Goal: Task Accomplishment & Management: Manage account settings

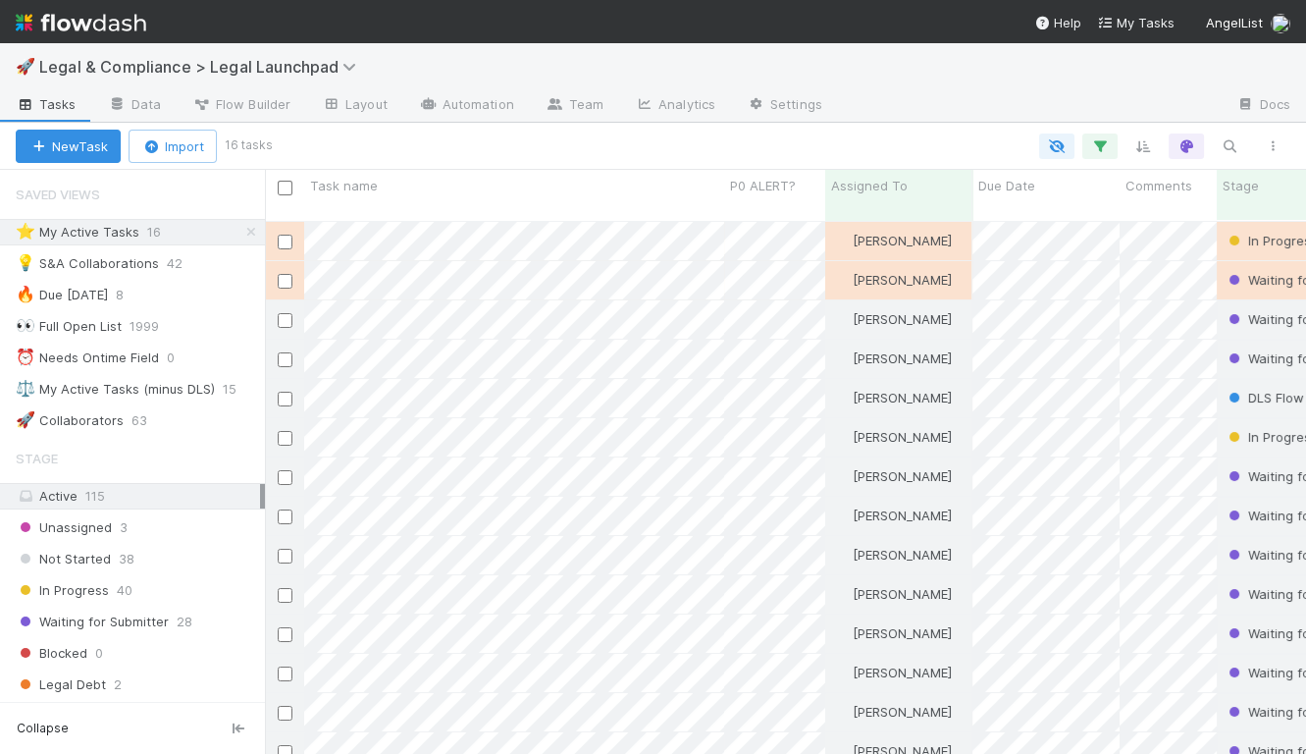
scroll to position [549, 1040]
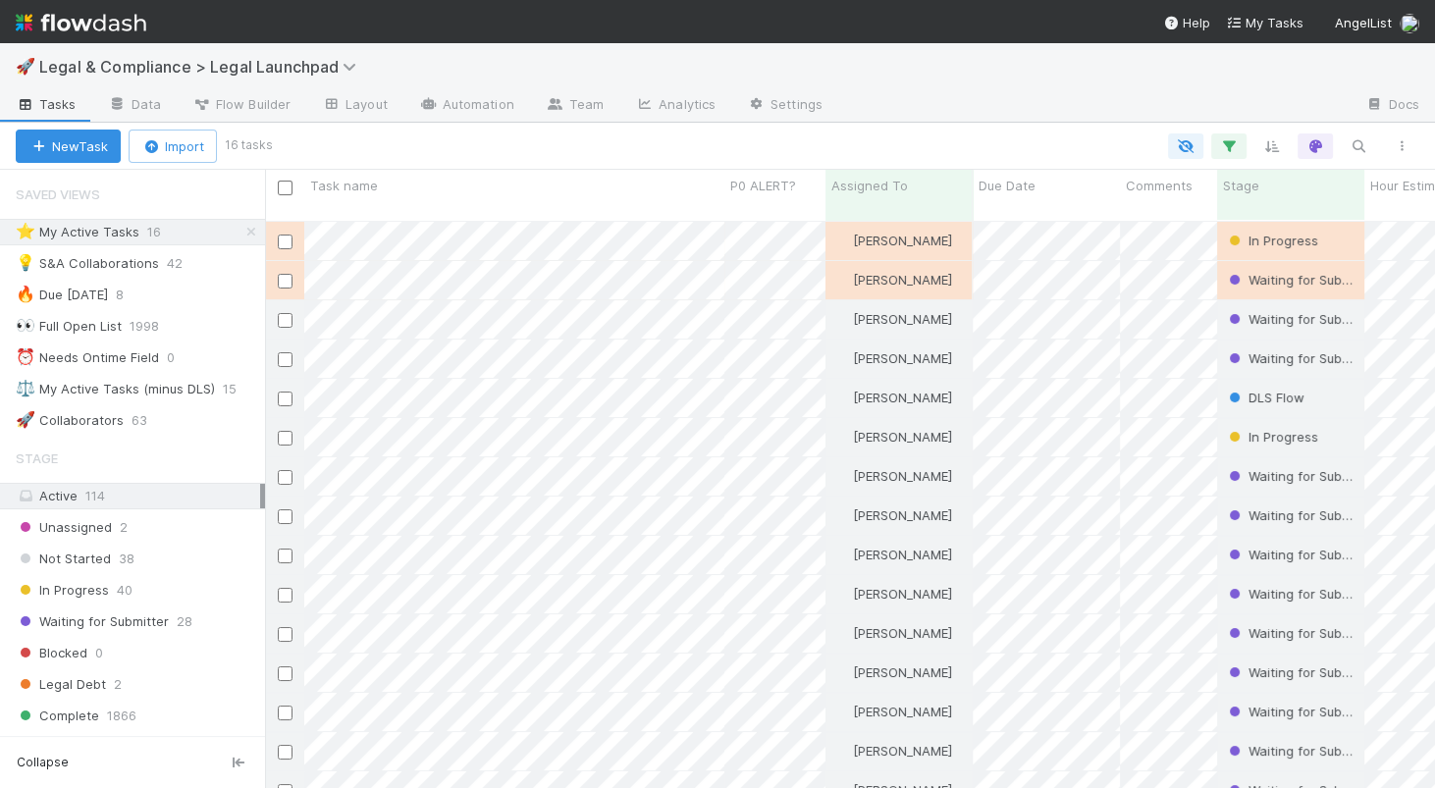
scroll to position [583, 1169]
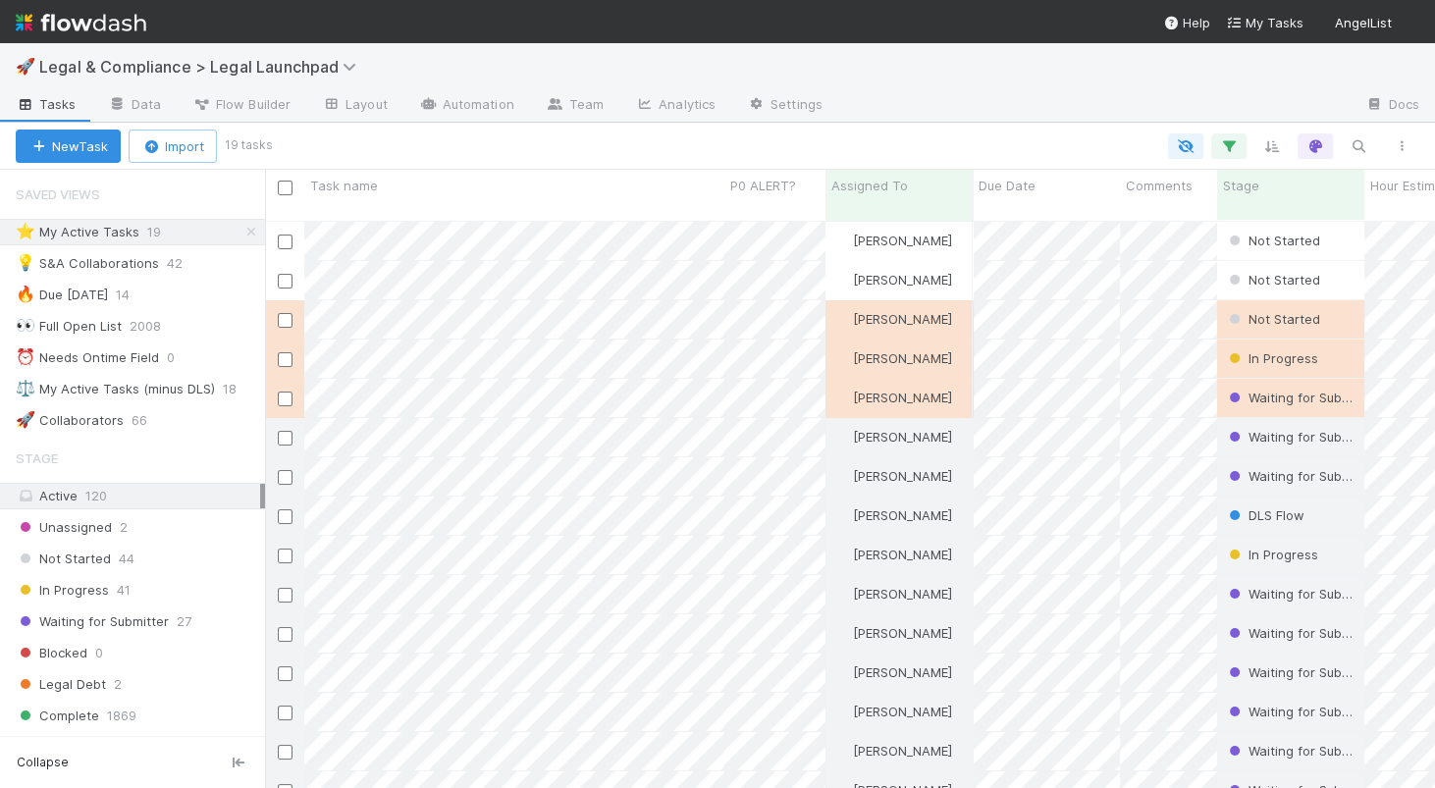
scroll to position [1, 0]
click at [393, 263] on div at bounding box center [717, 394] width 1435 height 788
click at [360, 219] on div at bounding box center [717, 394] width 1435 height 788
click at [642, 221] on div at bounding box center [717, 394] width 1435 height 788
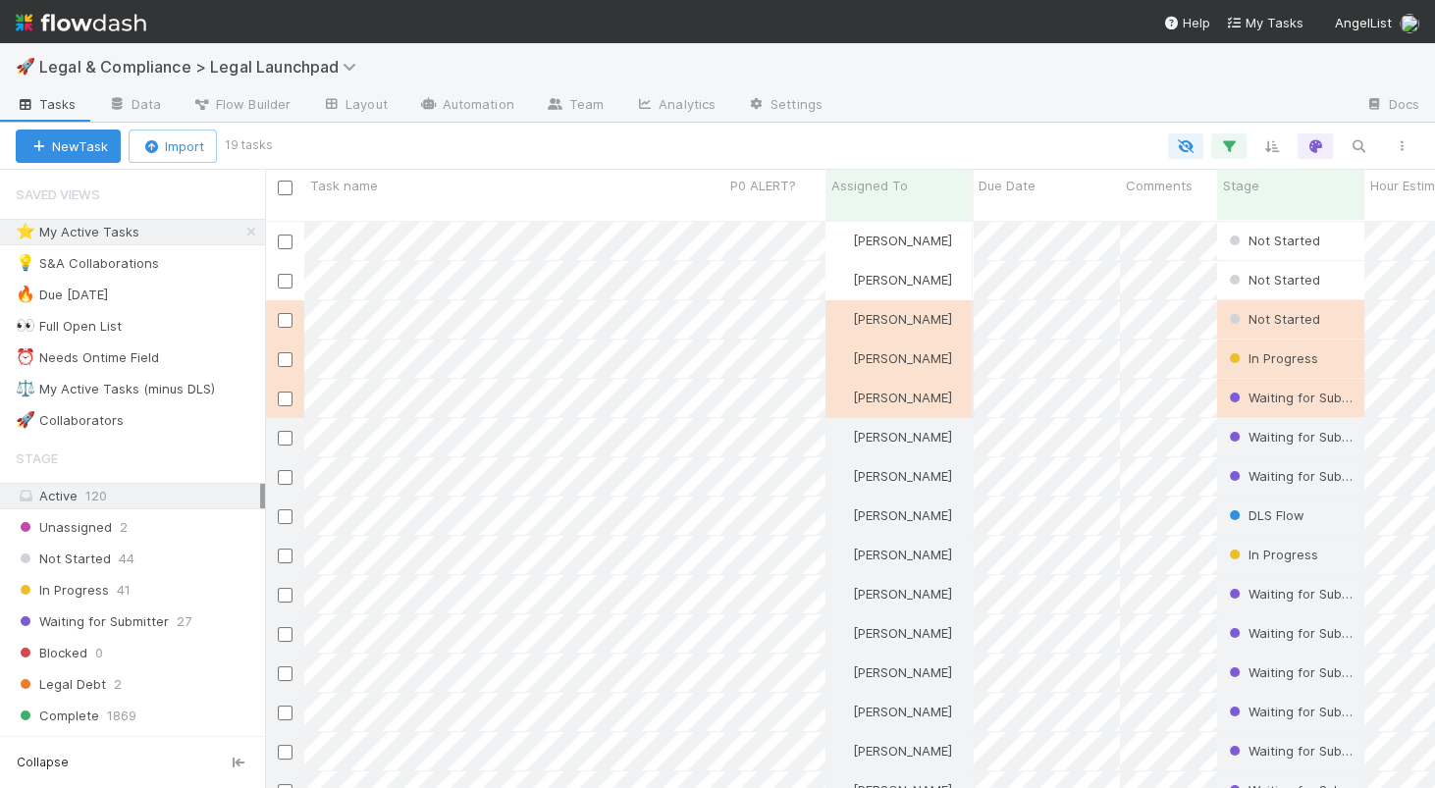
scroll to position [583, 1169]
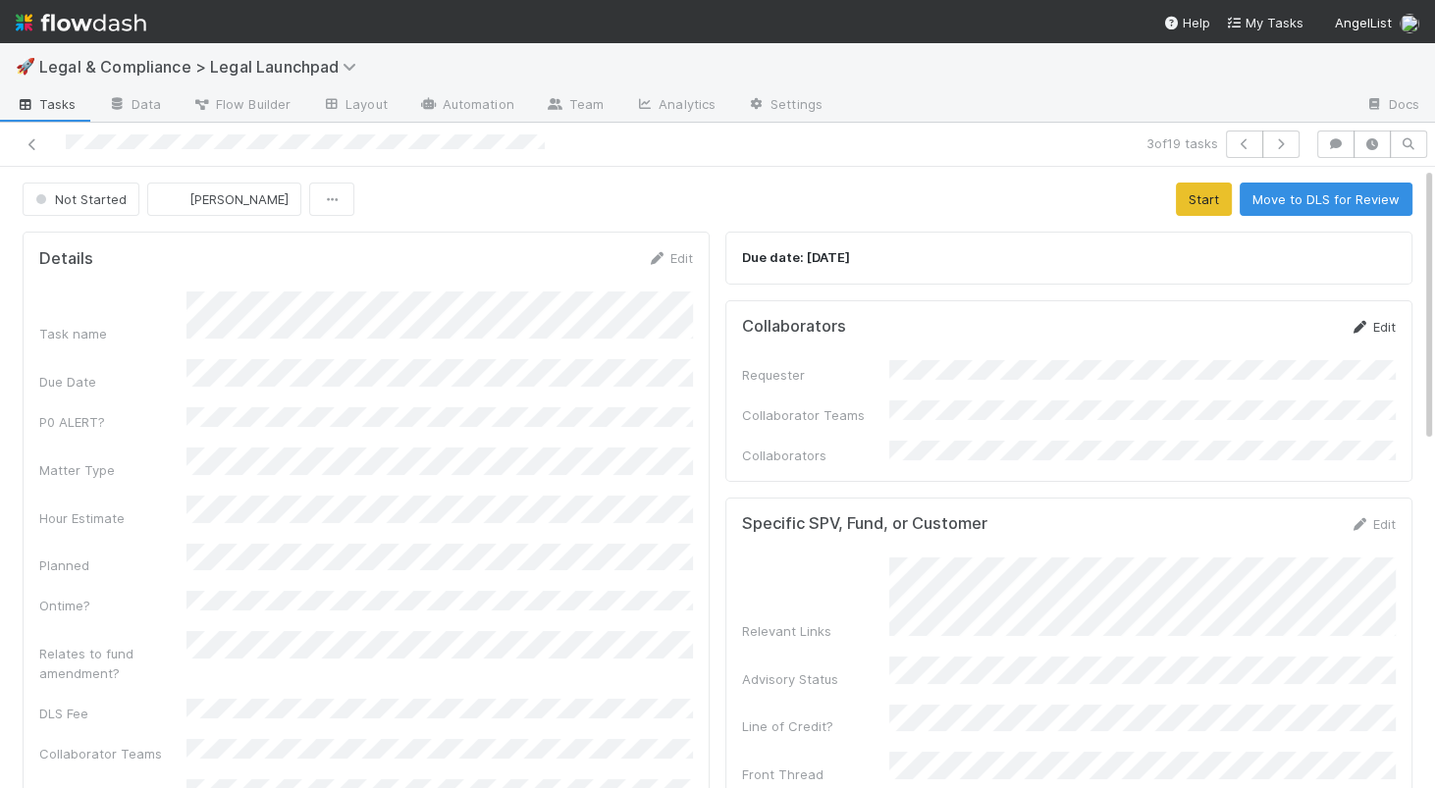
click at [1381, 326] on link "Edit" at bounding box center [1372, 327] width 46 height 16
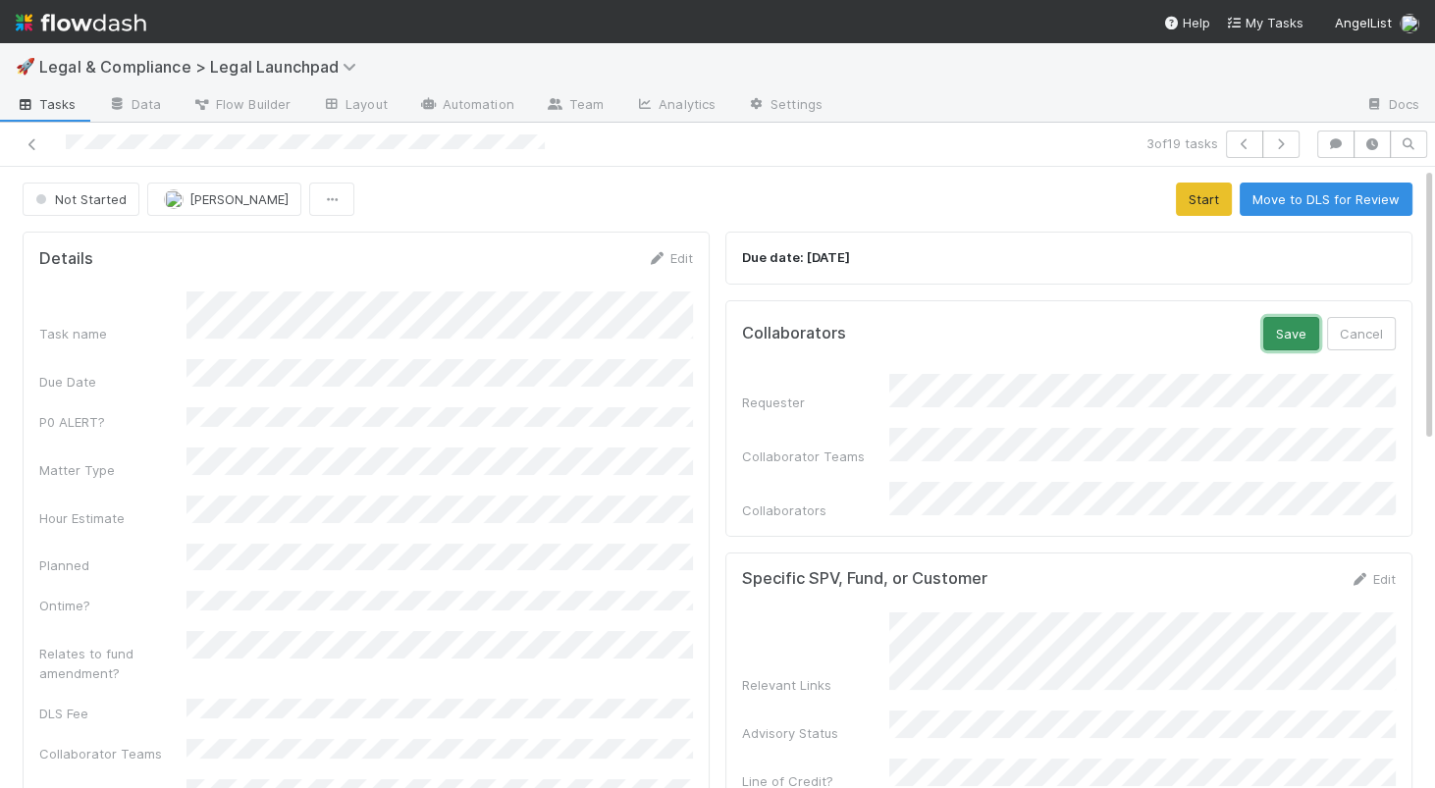
click at [1306, 336] on button "Save" at bounding box center [1291, 333] width 56 height 33
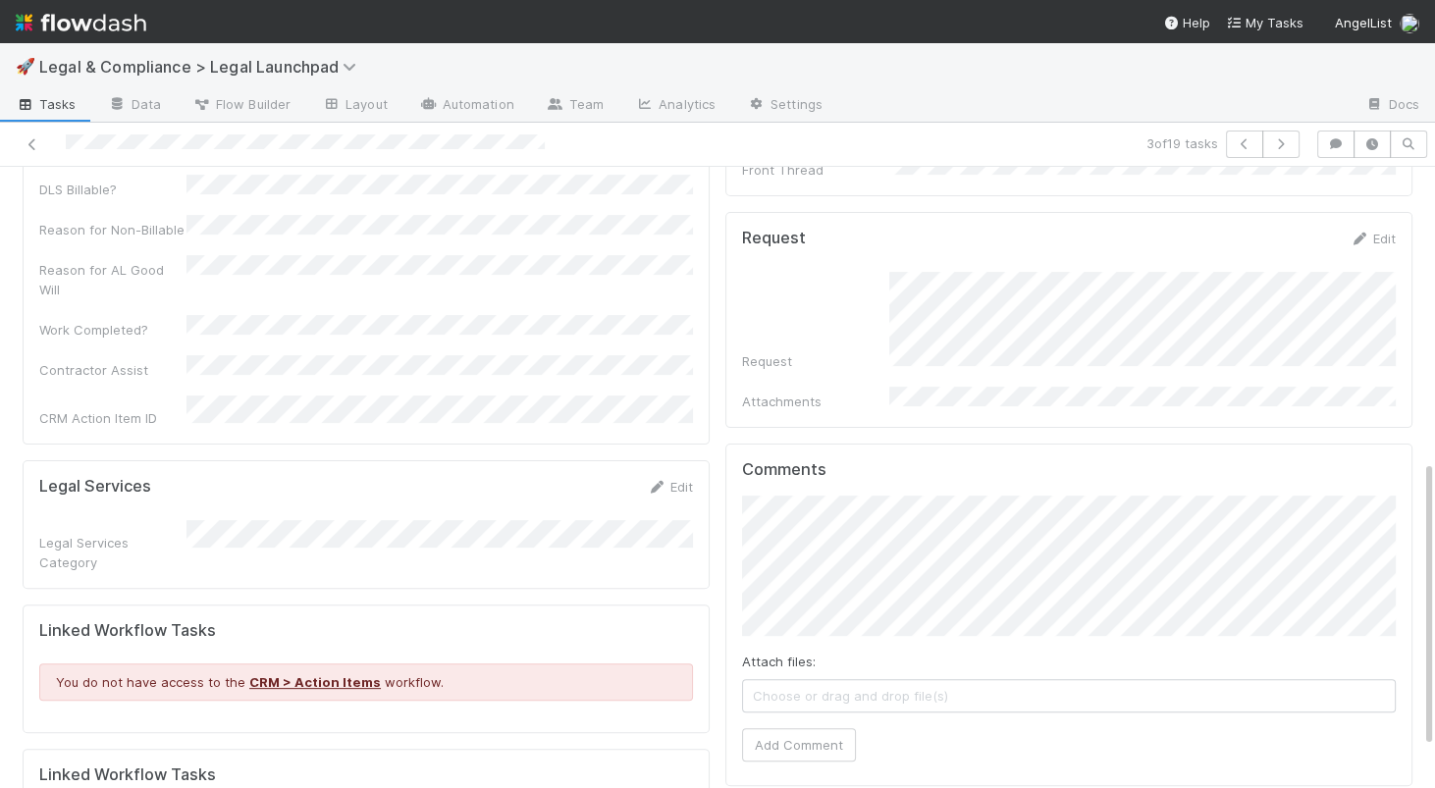
scroll to position [634, 0]
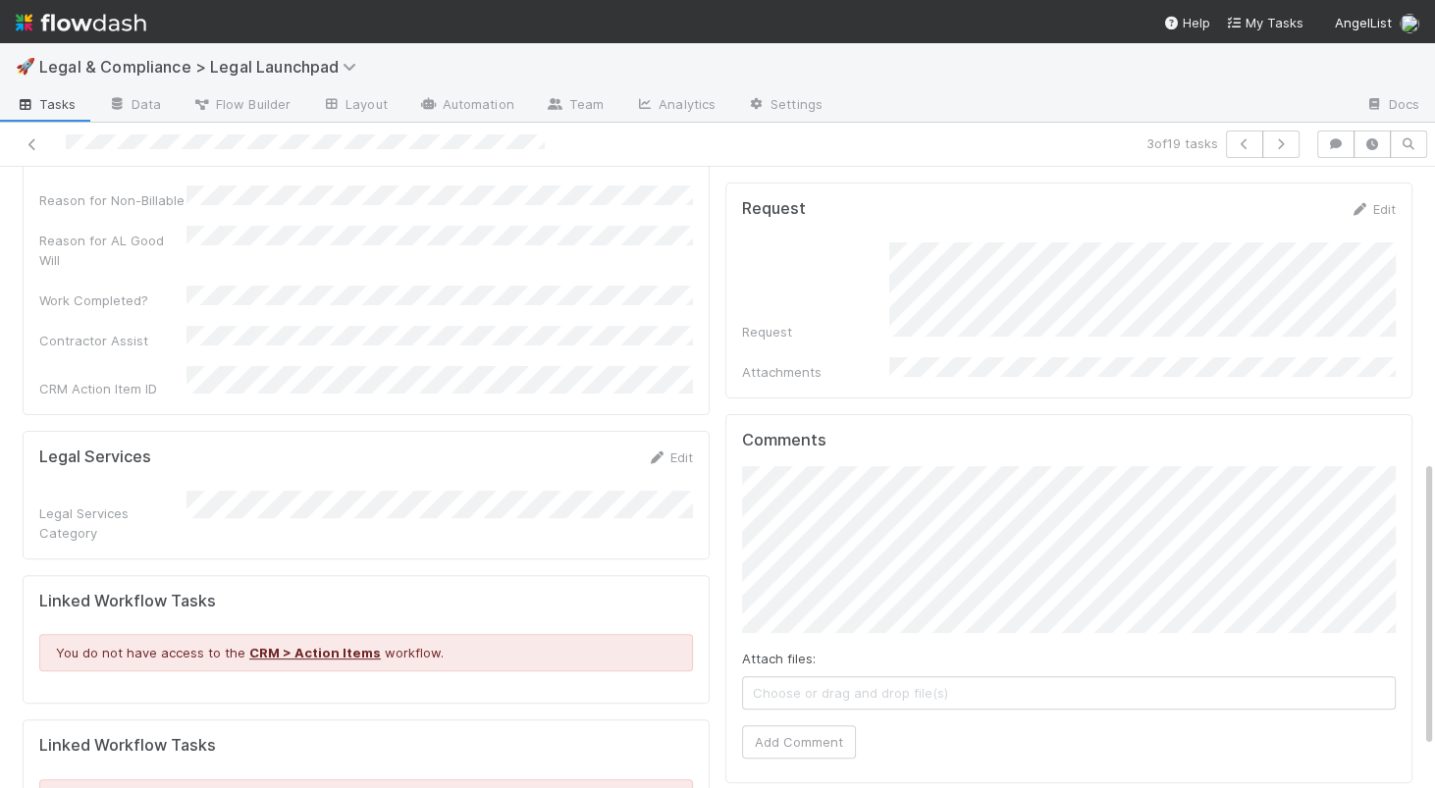
click at [728, 530] on div "Comments Attach files: Choose or drag and drop file(s) Add Comment" at bounding box center [1068, 598] width 687 height 369
click button "Ok" at bounding box center [1152, 480] width 42 height 33
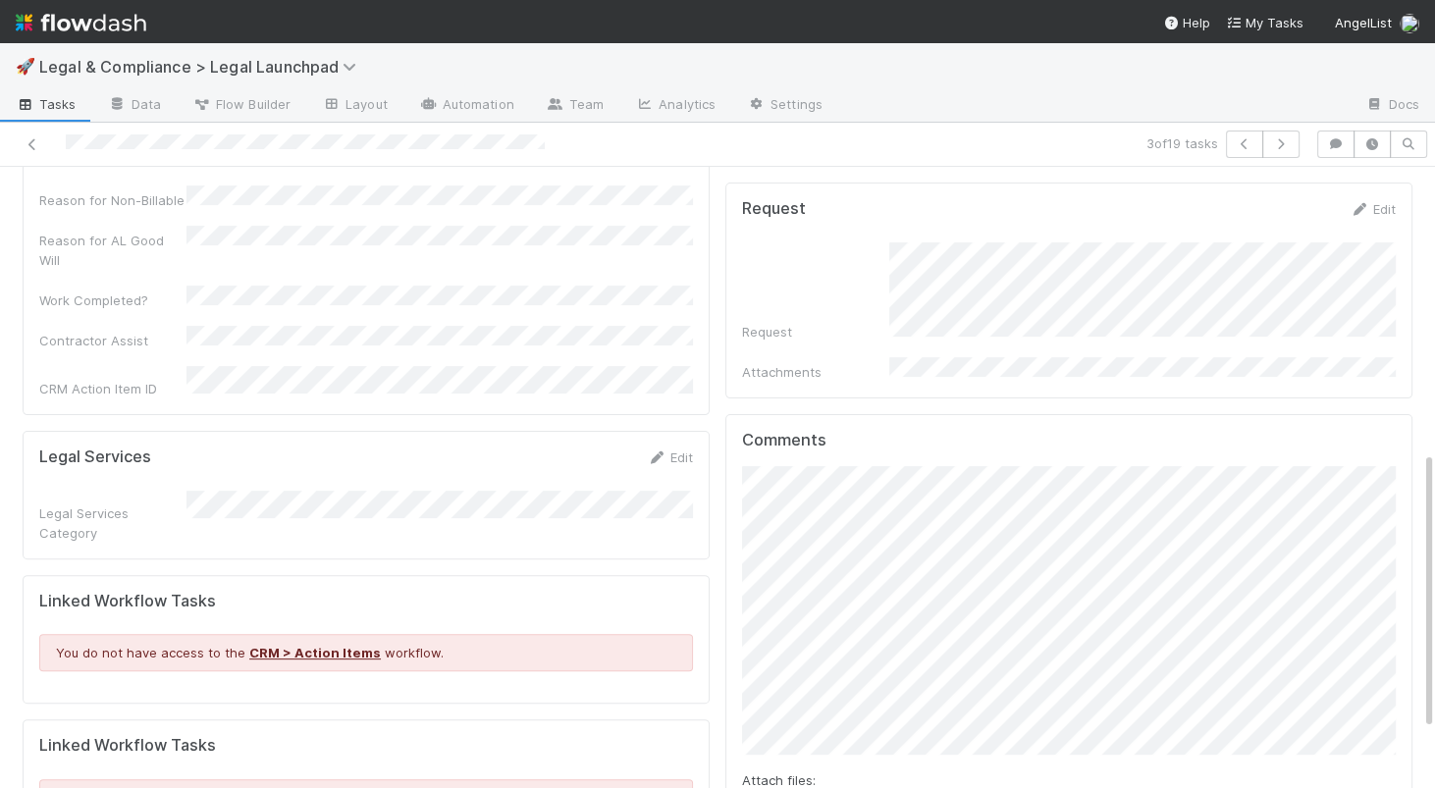
click at [700, 592] on div "Details Edit Task name Due Date P0 ALERT? Matter Type Hour Estimate Planned Ont…" at bounding box center [717, 290] width 1405 height 1401
paste input "https://app.getguru.com/card/cgAgqdqi/MinMaxAverage-Check-Size-Overview#gXkZFKb…"
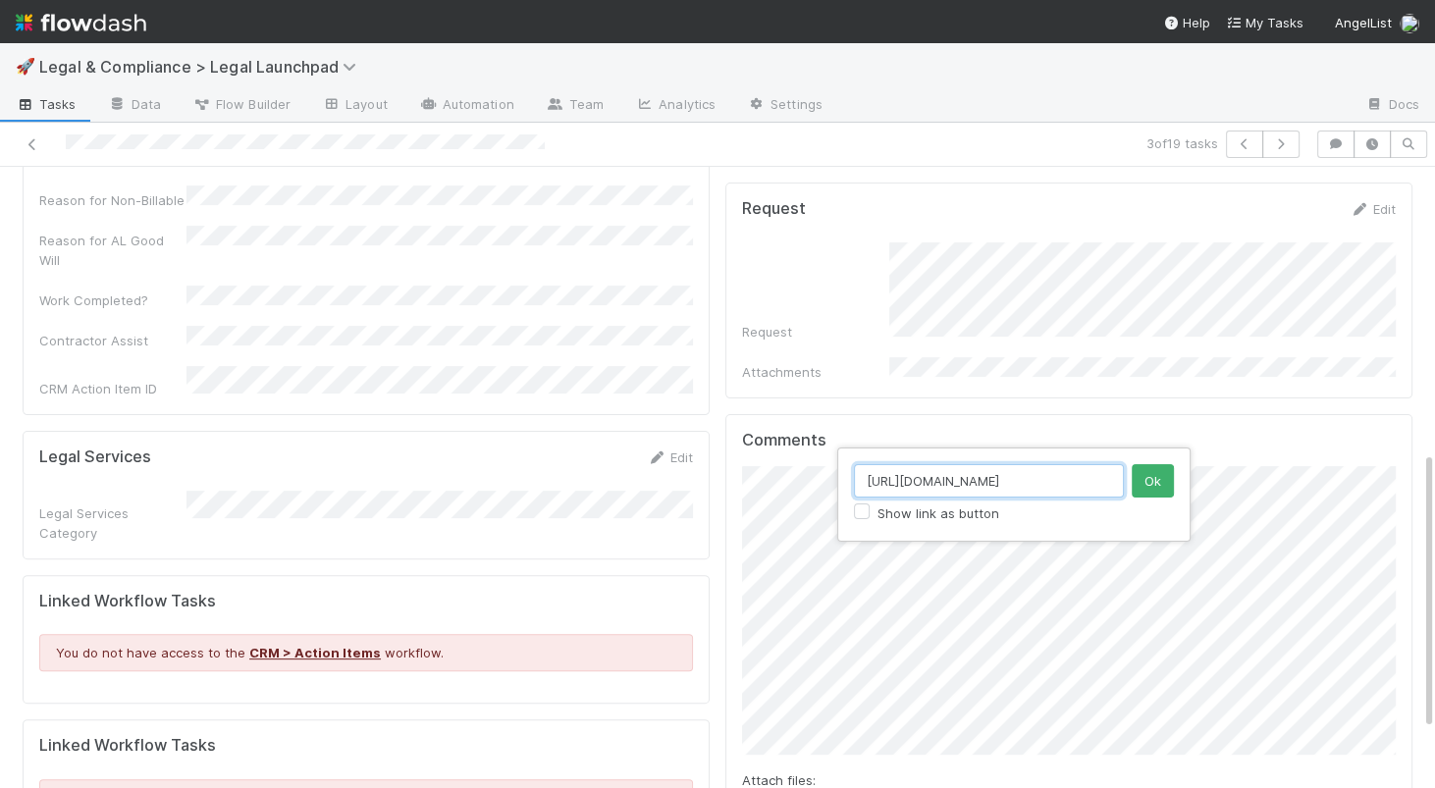
scroll to position [0, 332]
type input "https://app.getguru.com/card/cgAgqdqi/MinMaxAverage-Check-Size-Overview#gXkZFKb…"
click at [931, 515] on label "Show link as button" at bounding box center [938, 513] width 122 height 24
click at [869, 515] on input "Show link as button" at bounding box center [862, 510] width 16 height 18
checkbox input "true"
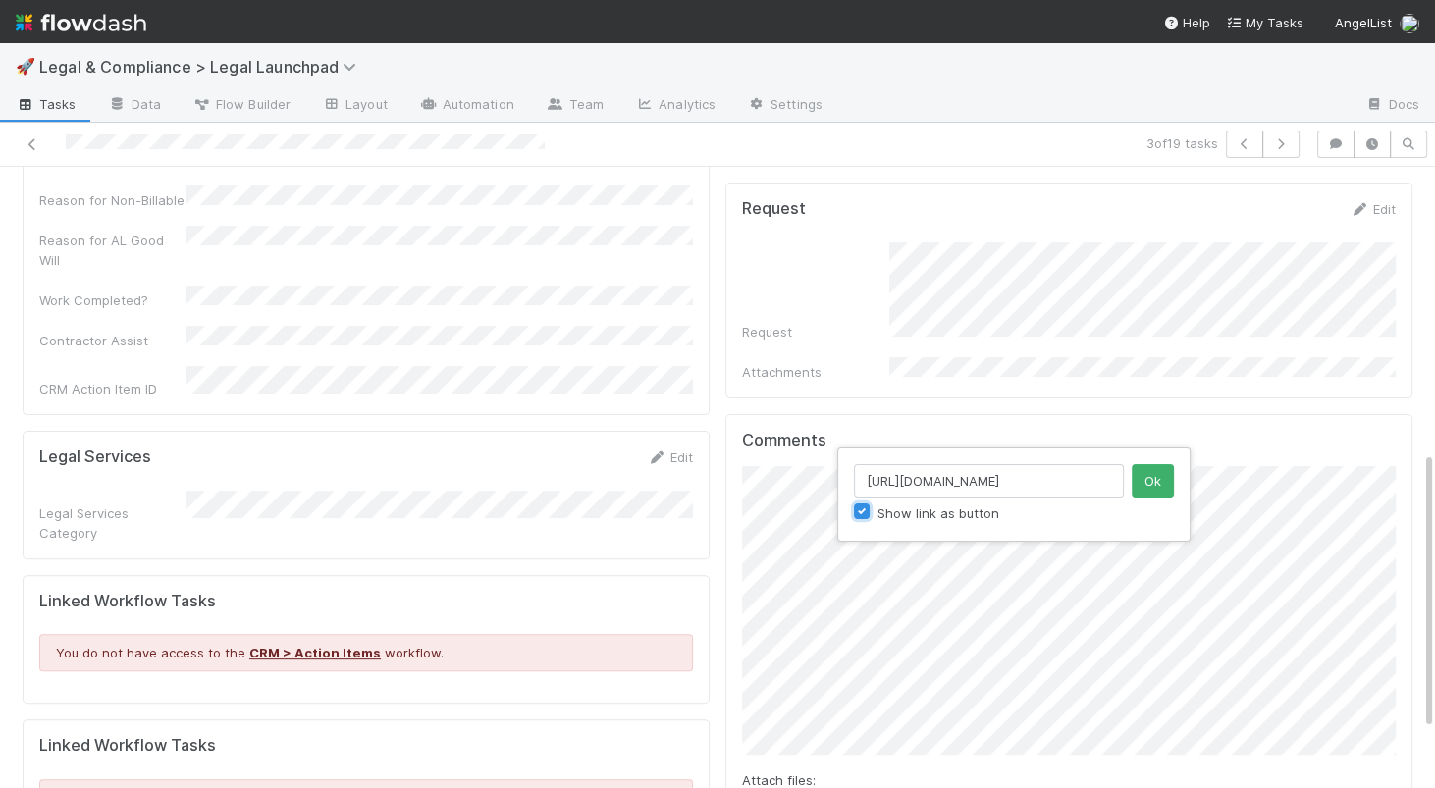
scroll to position [0, 0]
click at [1142, 484] on button "Ok" at bounding box center [1152, 480] width 42 height 33
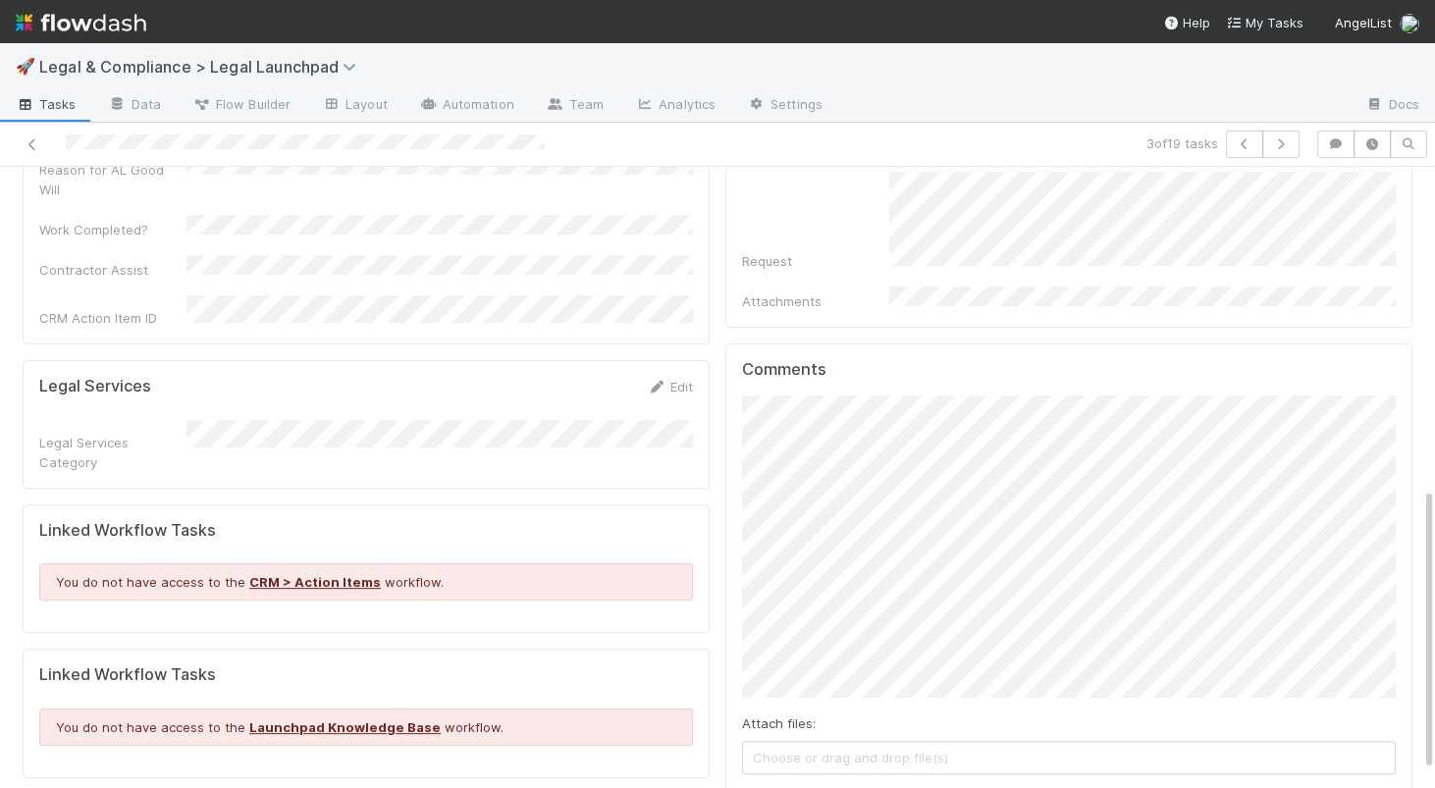
scroll to position [741, 0]
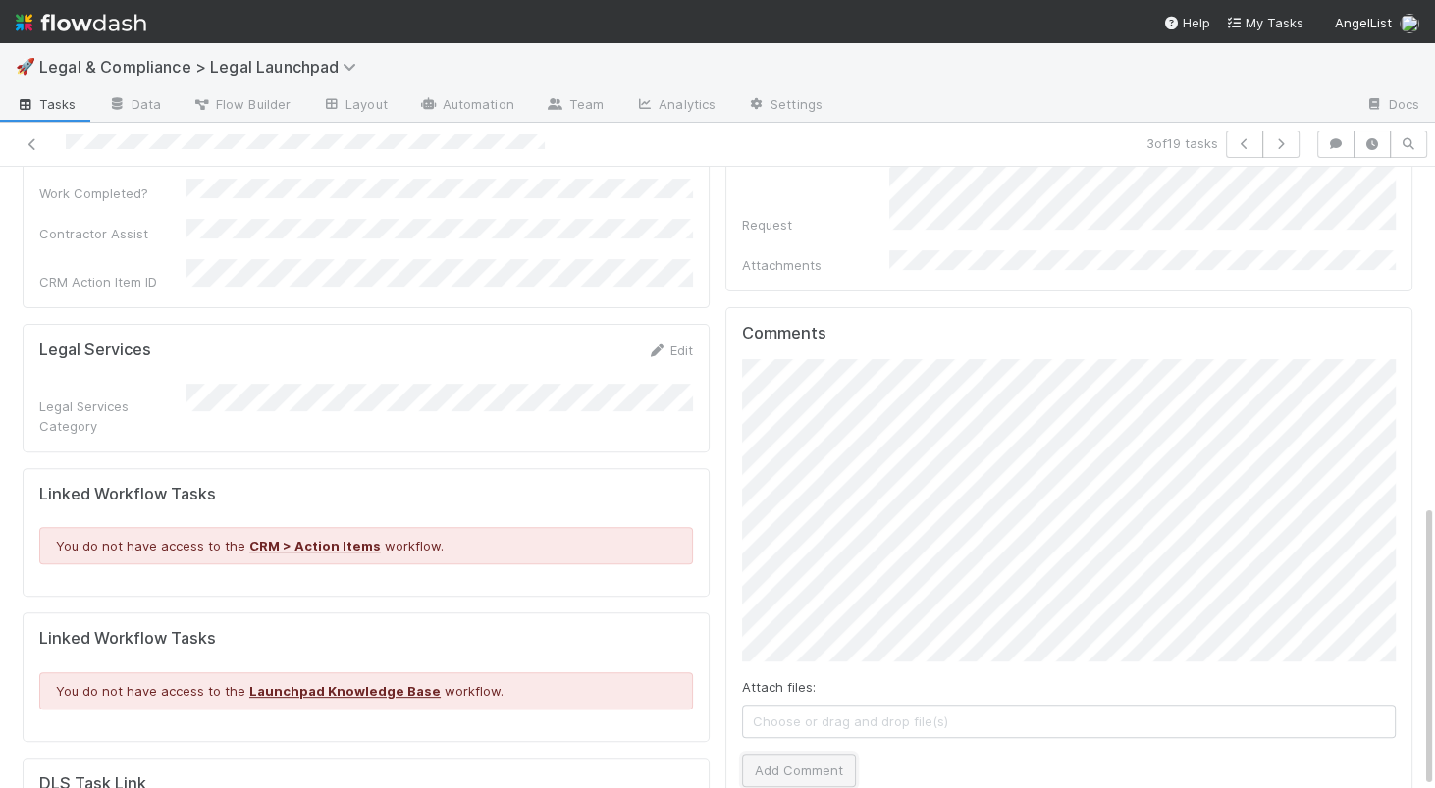
click at [795, 754] on button "Add Comment" at bounding box center [799, 770] width 114 height 33
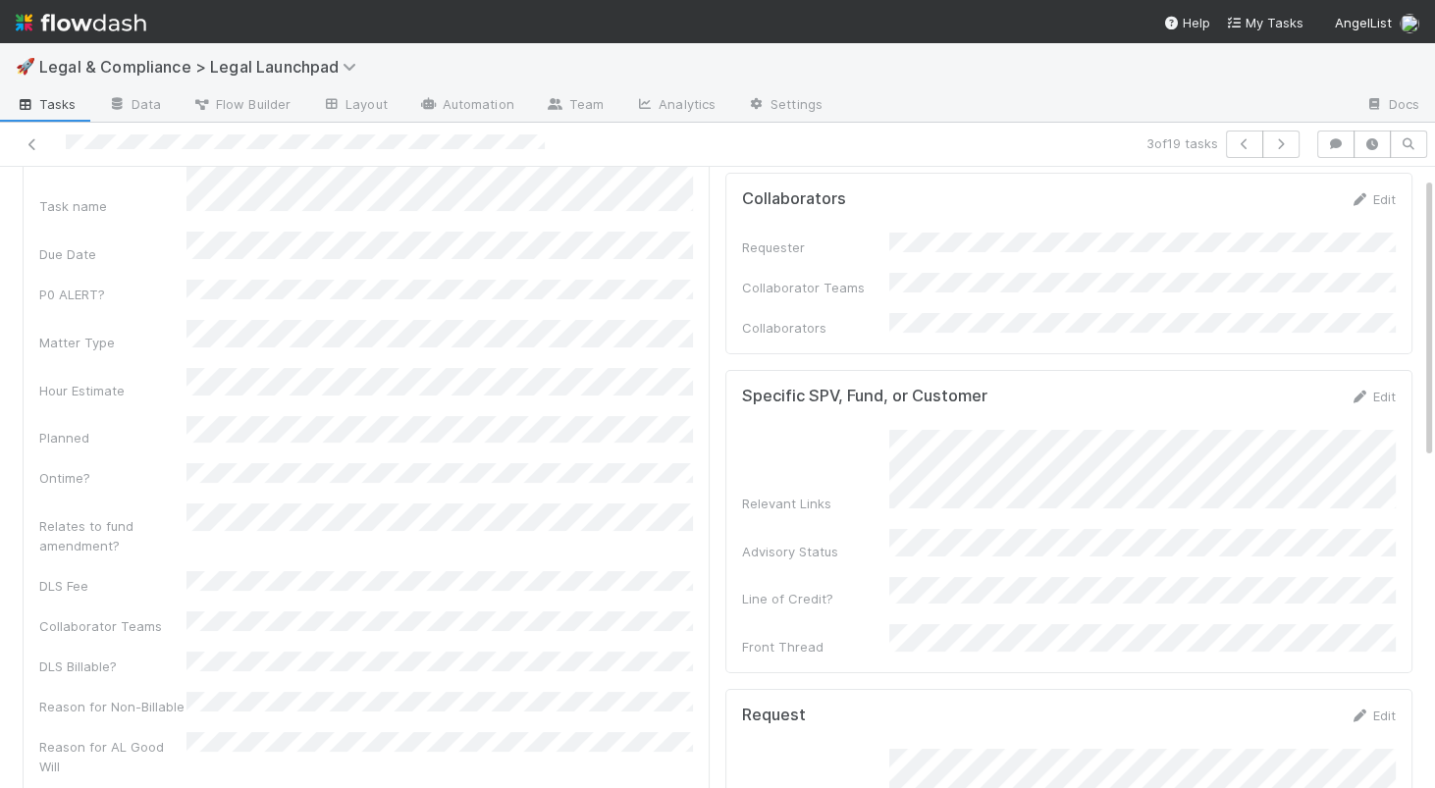
scroll to position [0, 0]
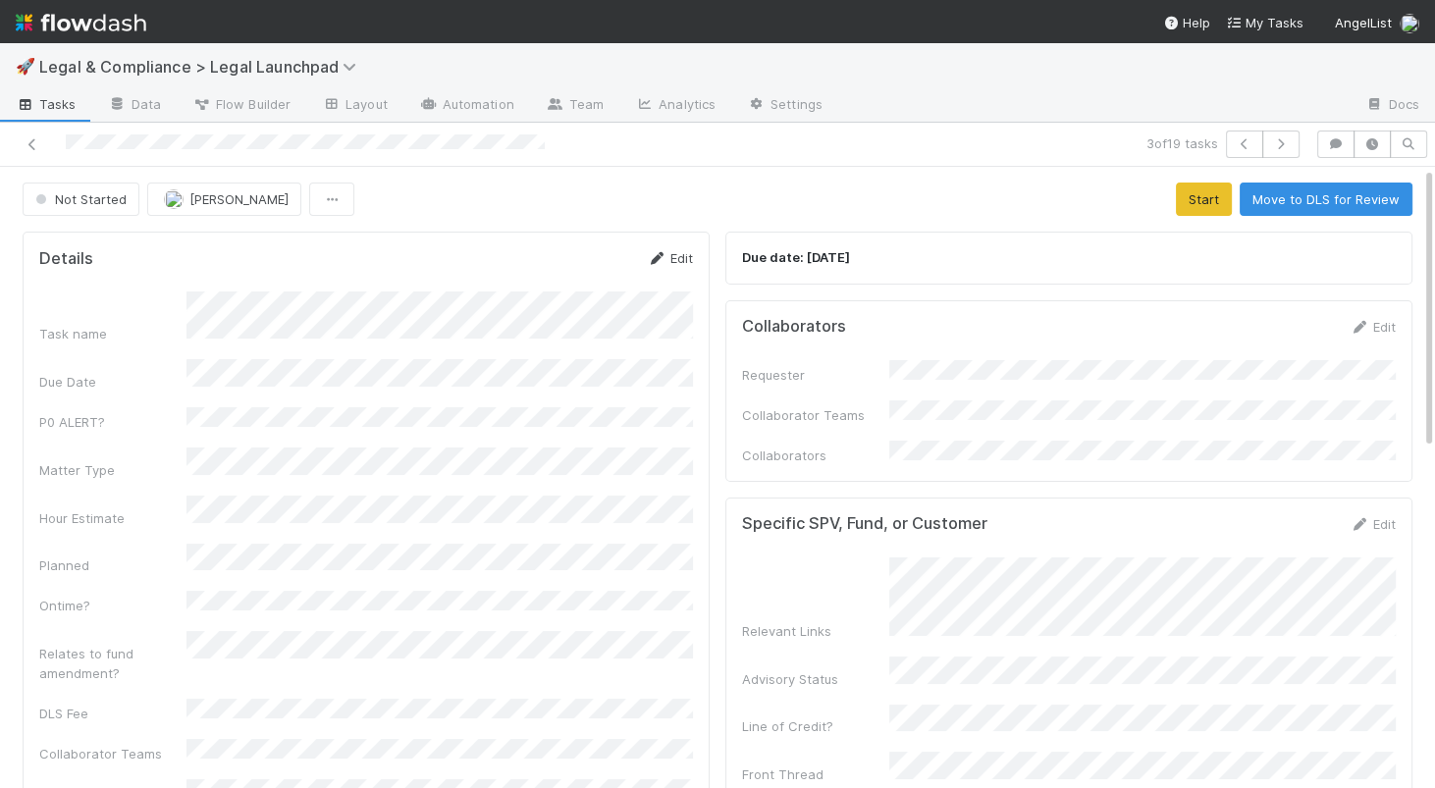
click at [682, 255] on link "Edit" at bounding box center [670, 258] width 46 height 16
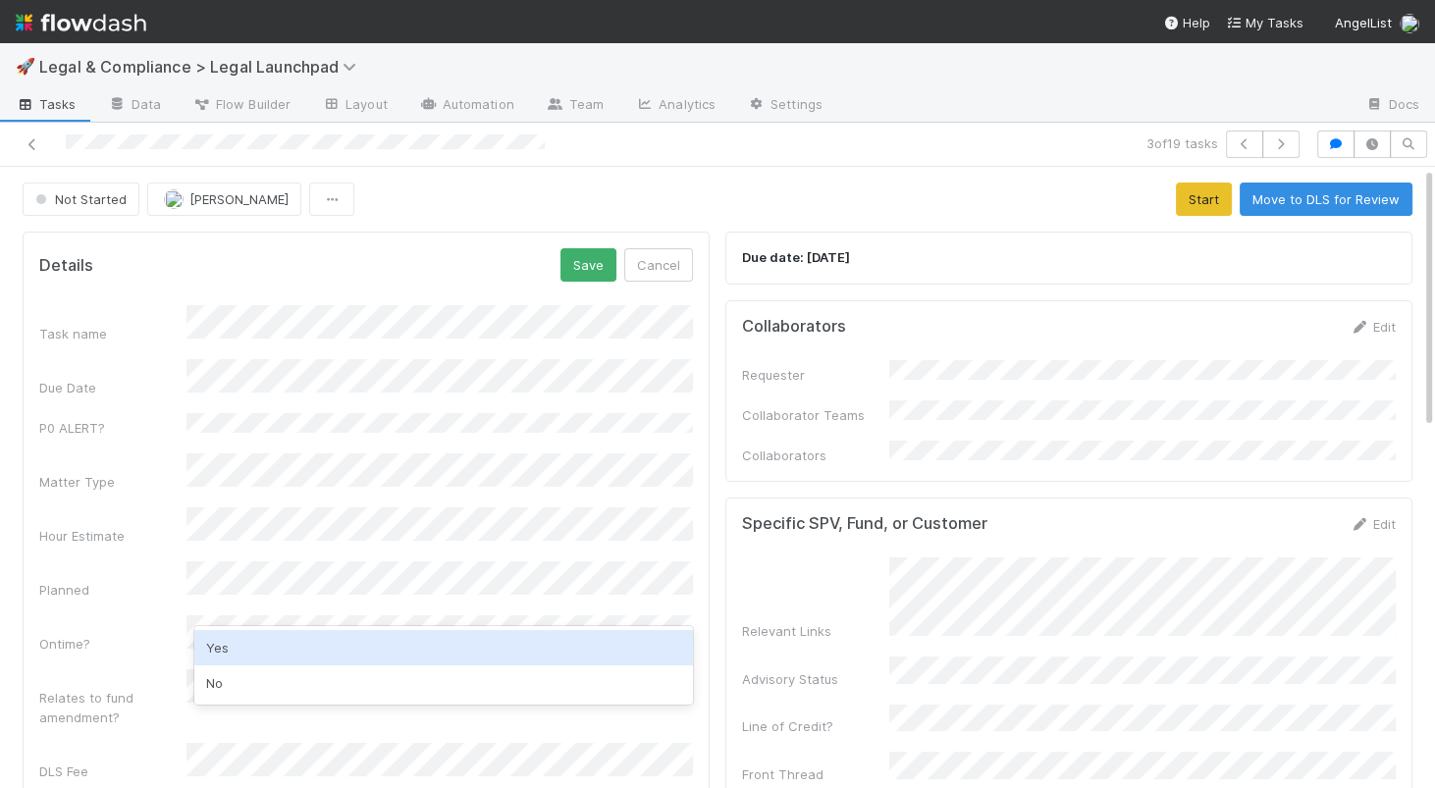
click at [217, 653] on div "Yes" at bounding box center [443, 647] width 498 height 35
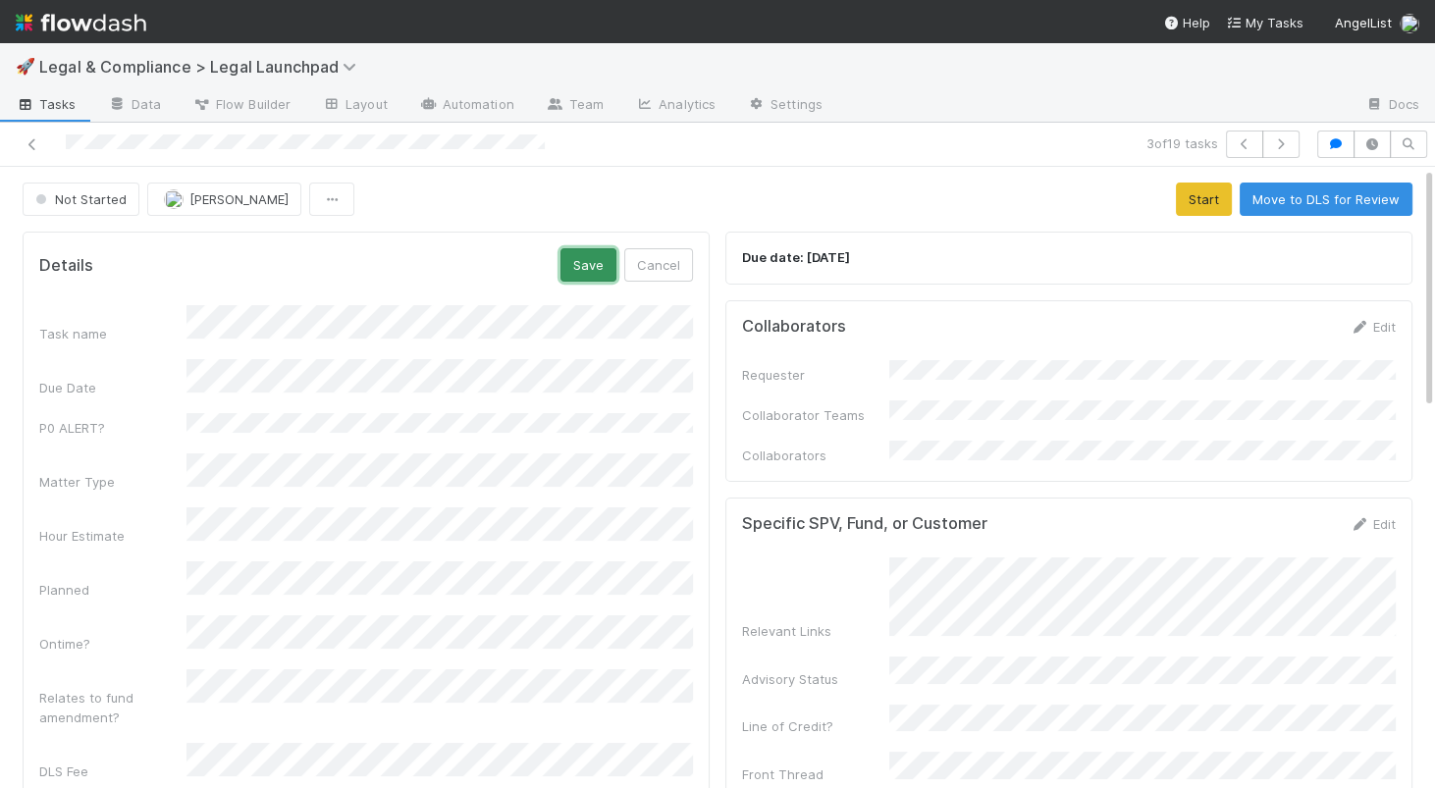
click at [597, 278] on button "Save" at bounding box center [588, 264] width 56 height 33
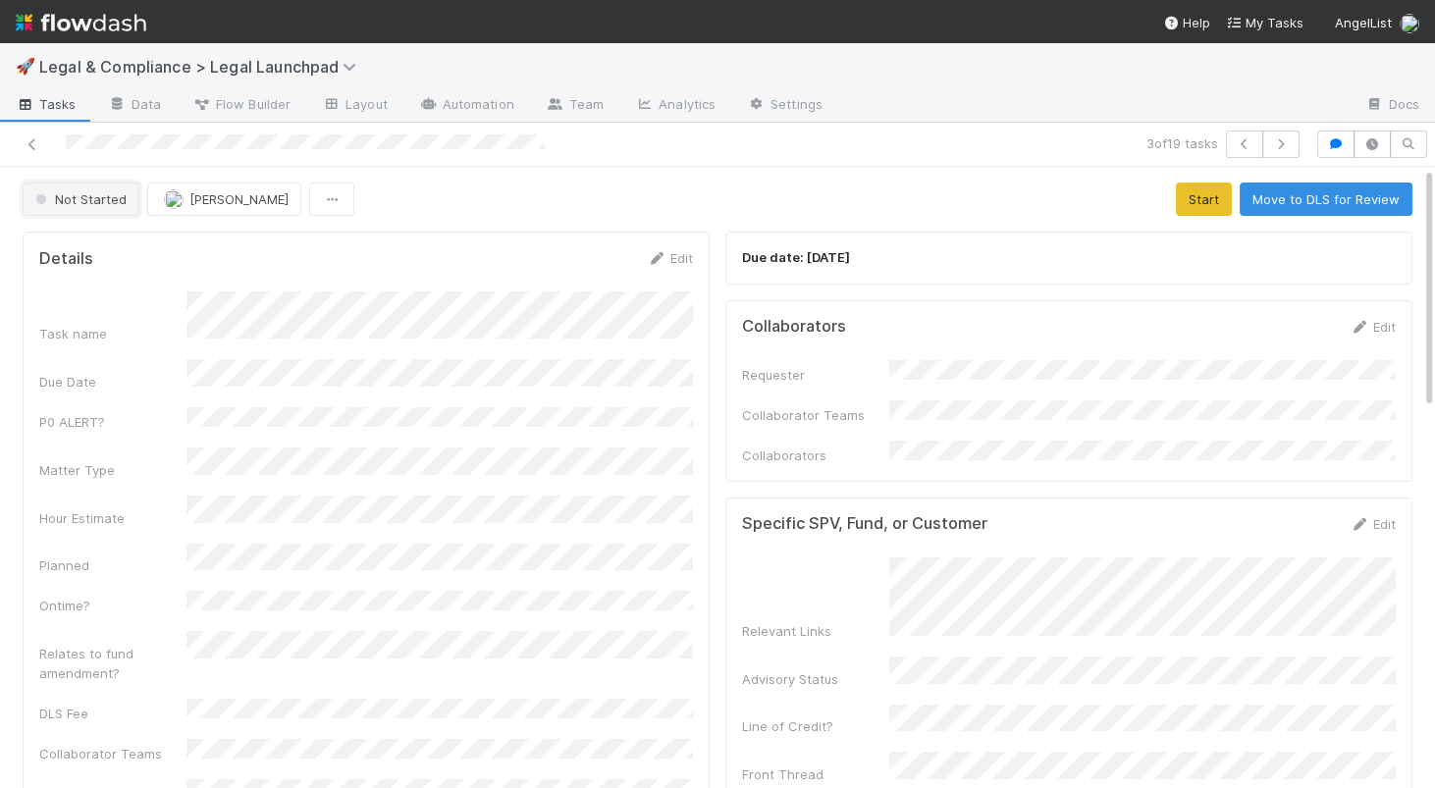
click at [87, 194] on span "Not Started" at bounding box center [78, 199] width 95 height 16
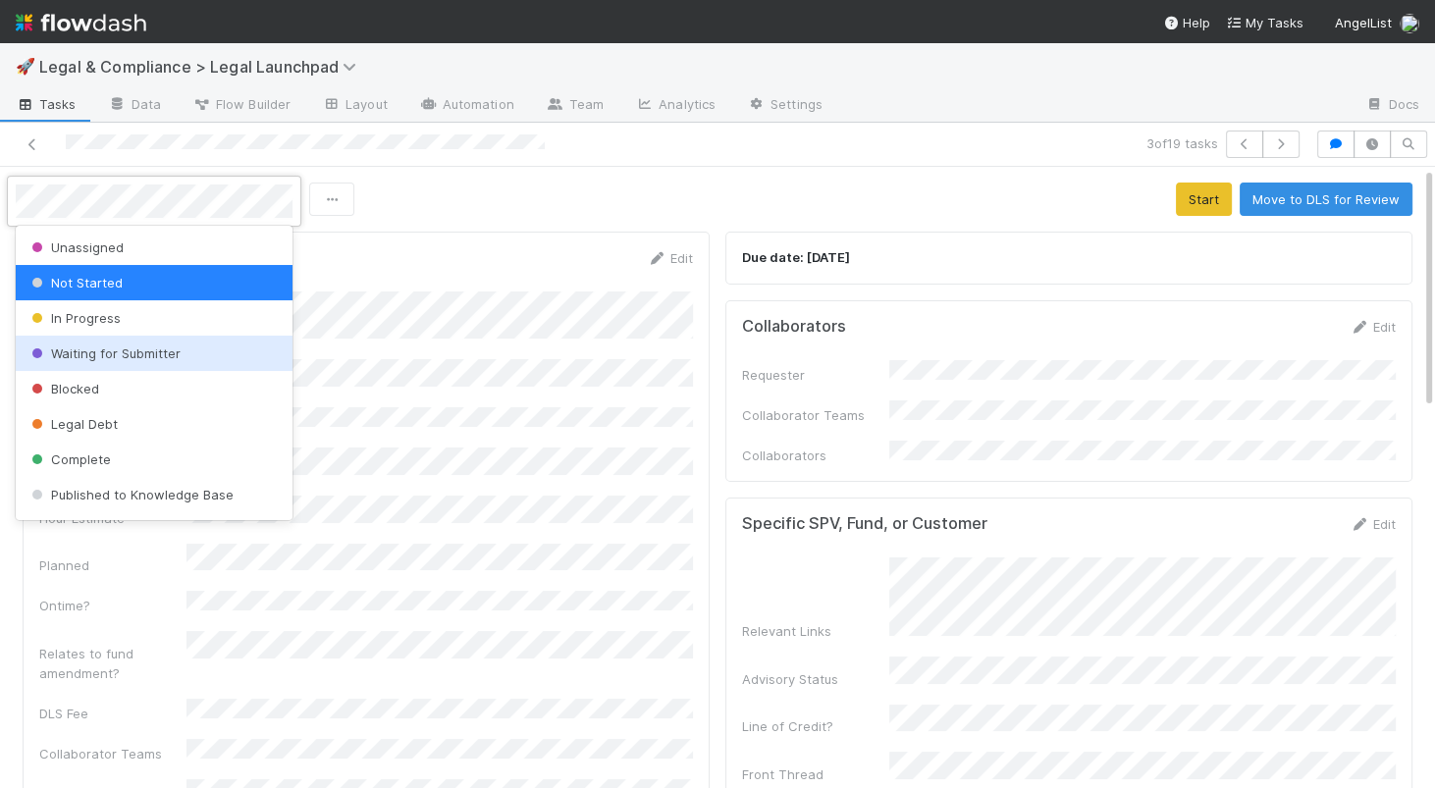
click at [92, 354] on span "Waiting for Submitter" at bounding box center [103, 353] width 153 height 16
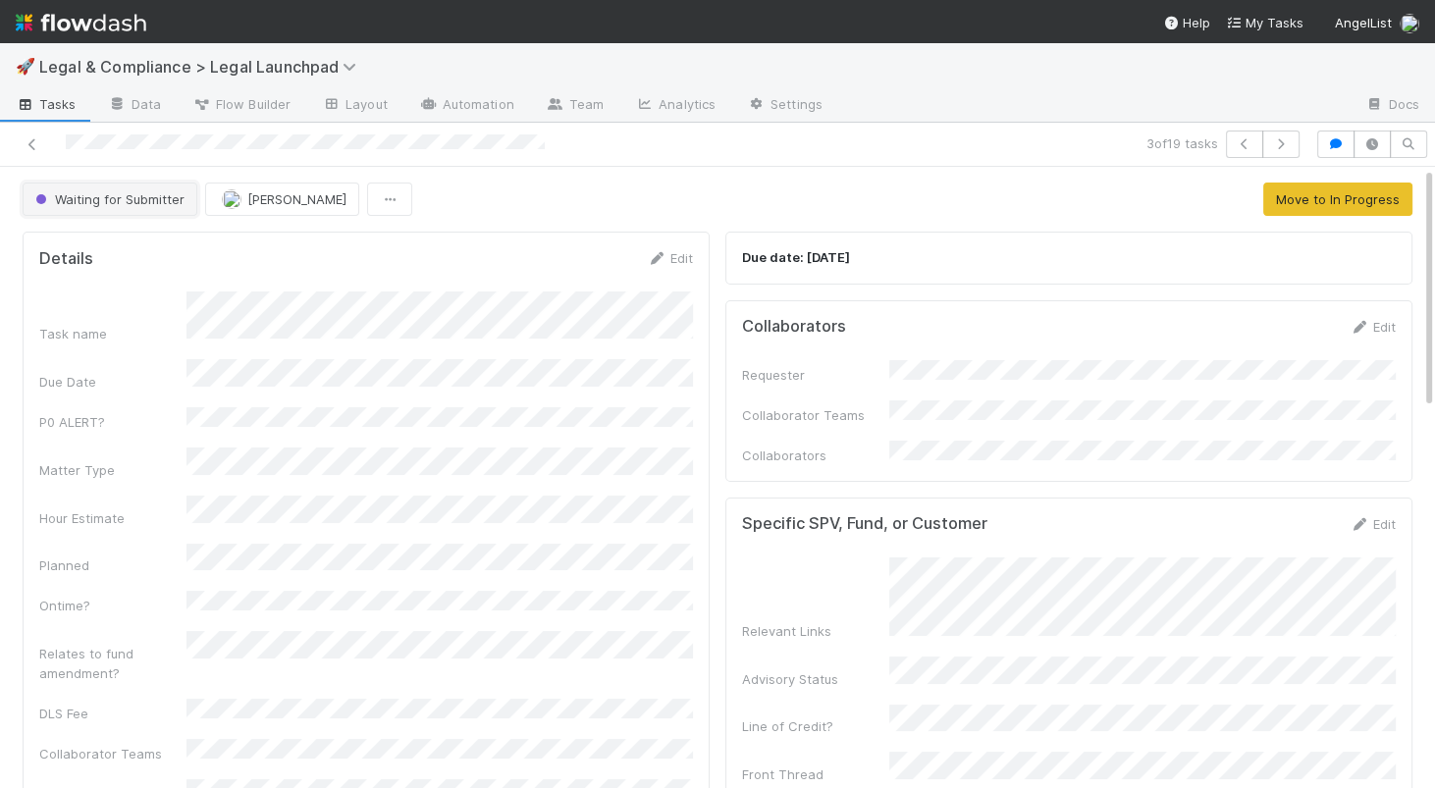
click at [121, 209] on button "Waiting for Submitter" at bounding box center [110, 199] width 175 height 33
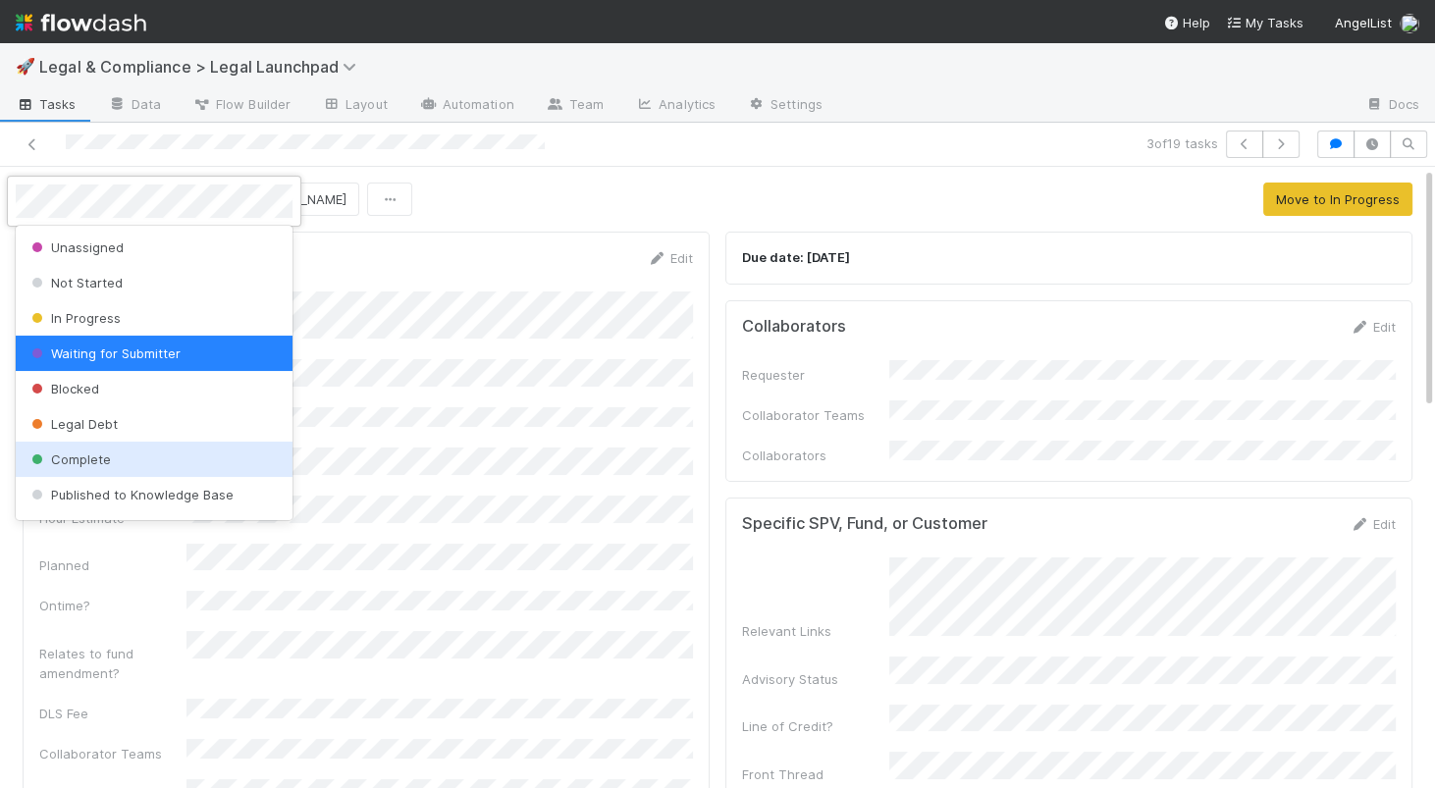
click at [63, 459] on span "Complete" at bounding box center [68, 459] width 83 height 16
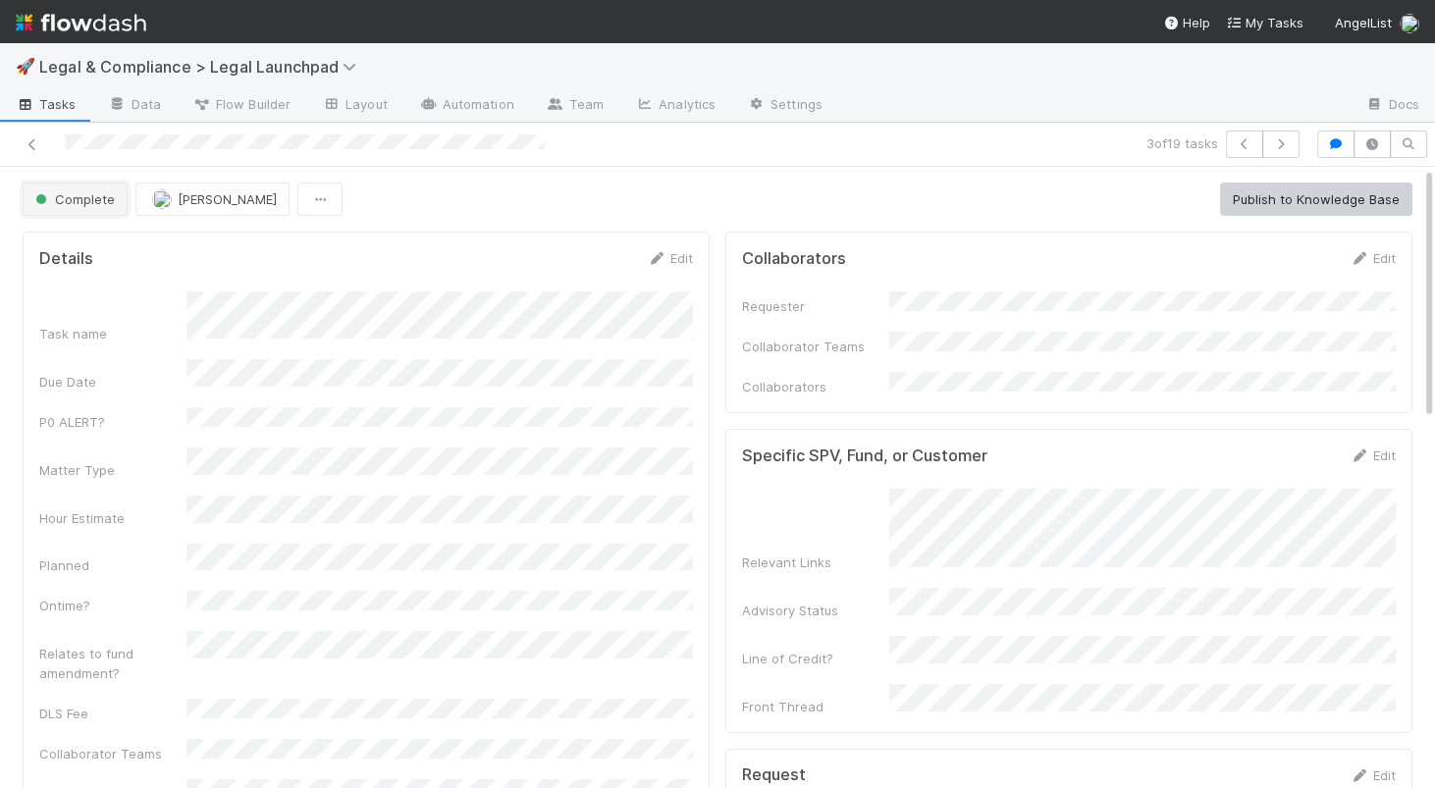
click at [64, 207] on button "Complete" at bounding box center [75, 199] width 105 height 33
click at [59, 169] on div at bounding box center [717, 394] width 1435 height 788
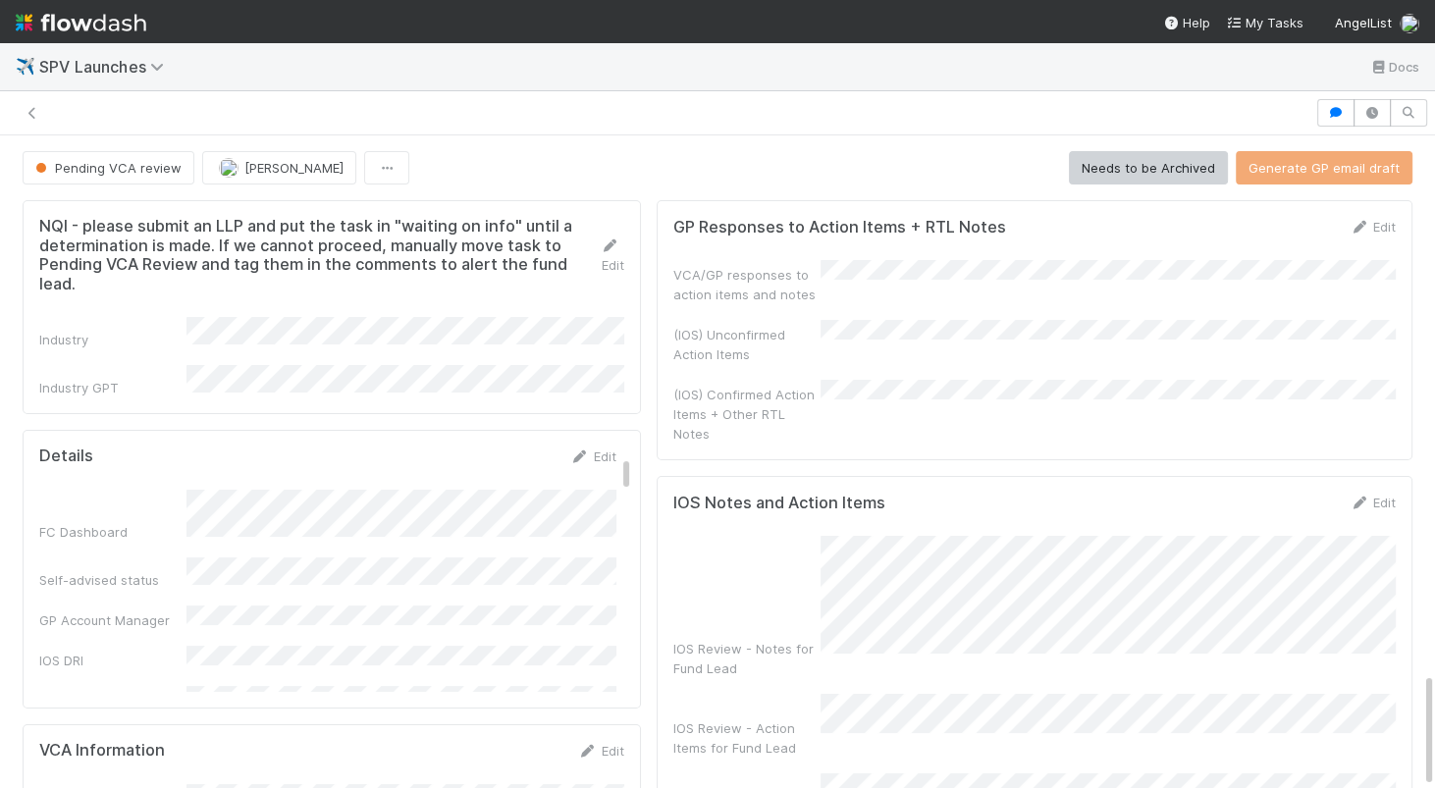
scroll to position [193, 0]
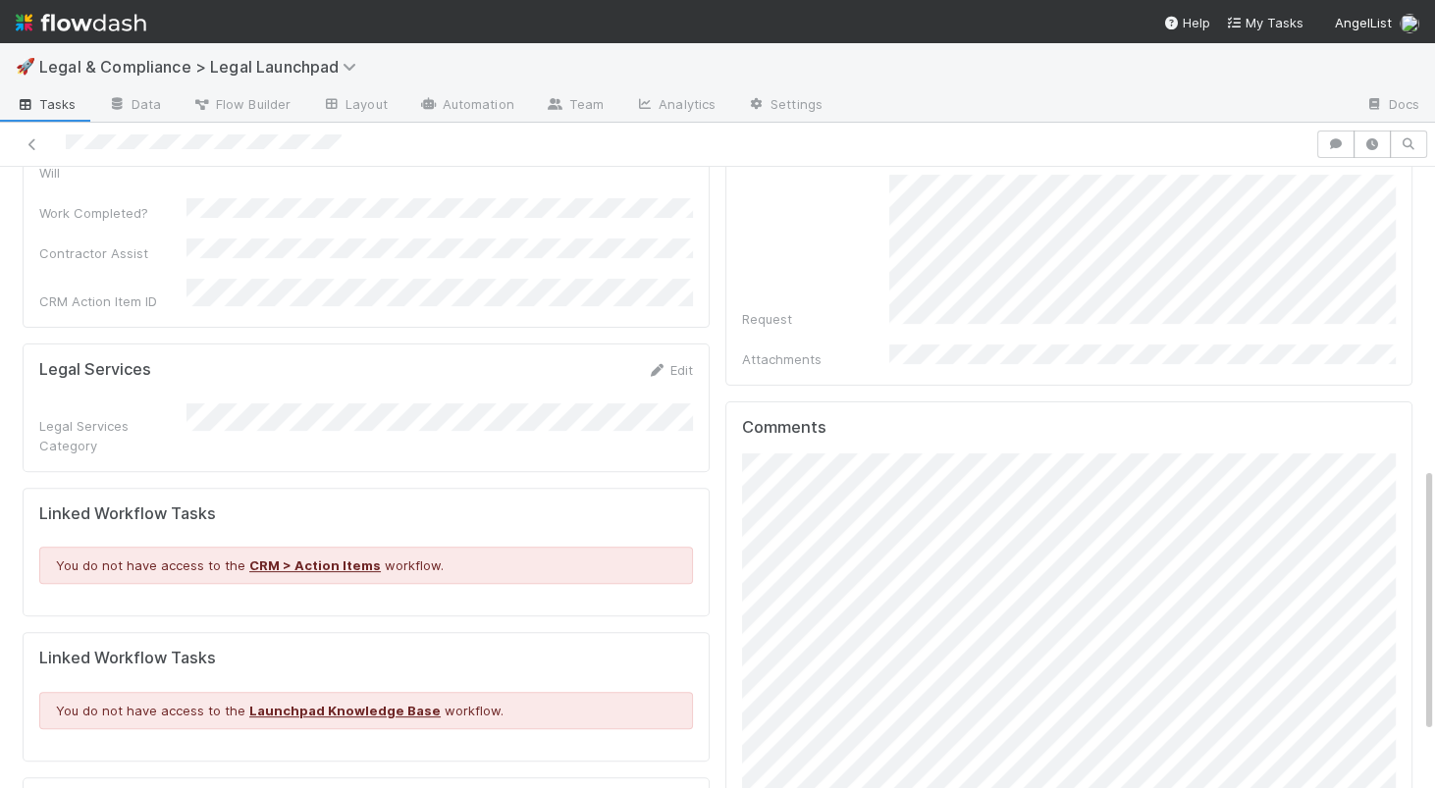
scroll to position [829, 0]
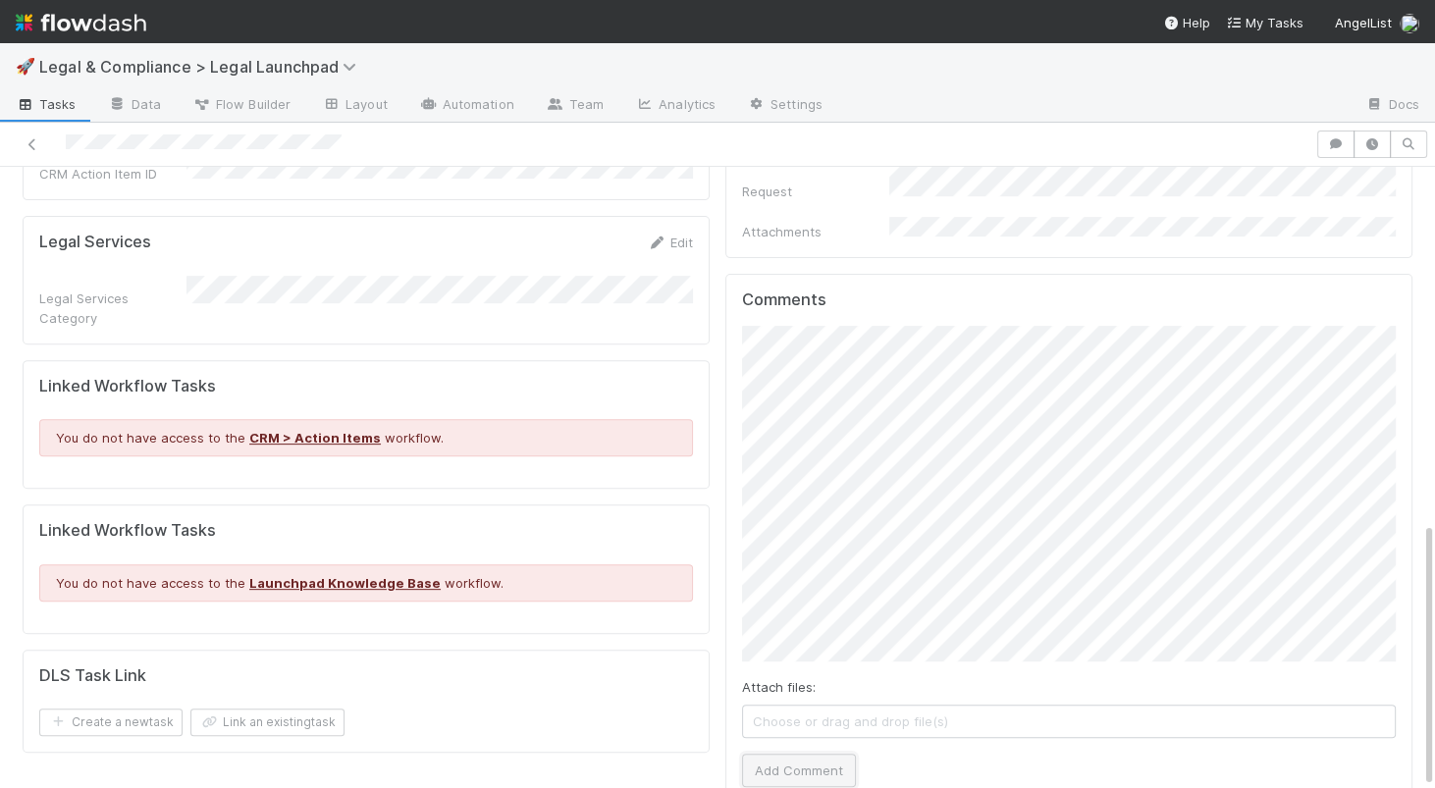
click at [770, 754] on button "Add Comment" at bounding box center [799, 770] width 114 height 33
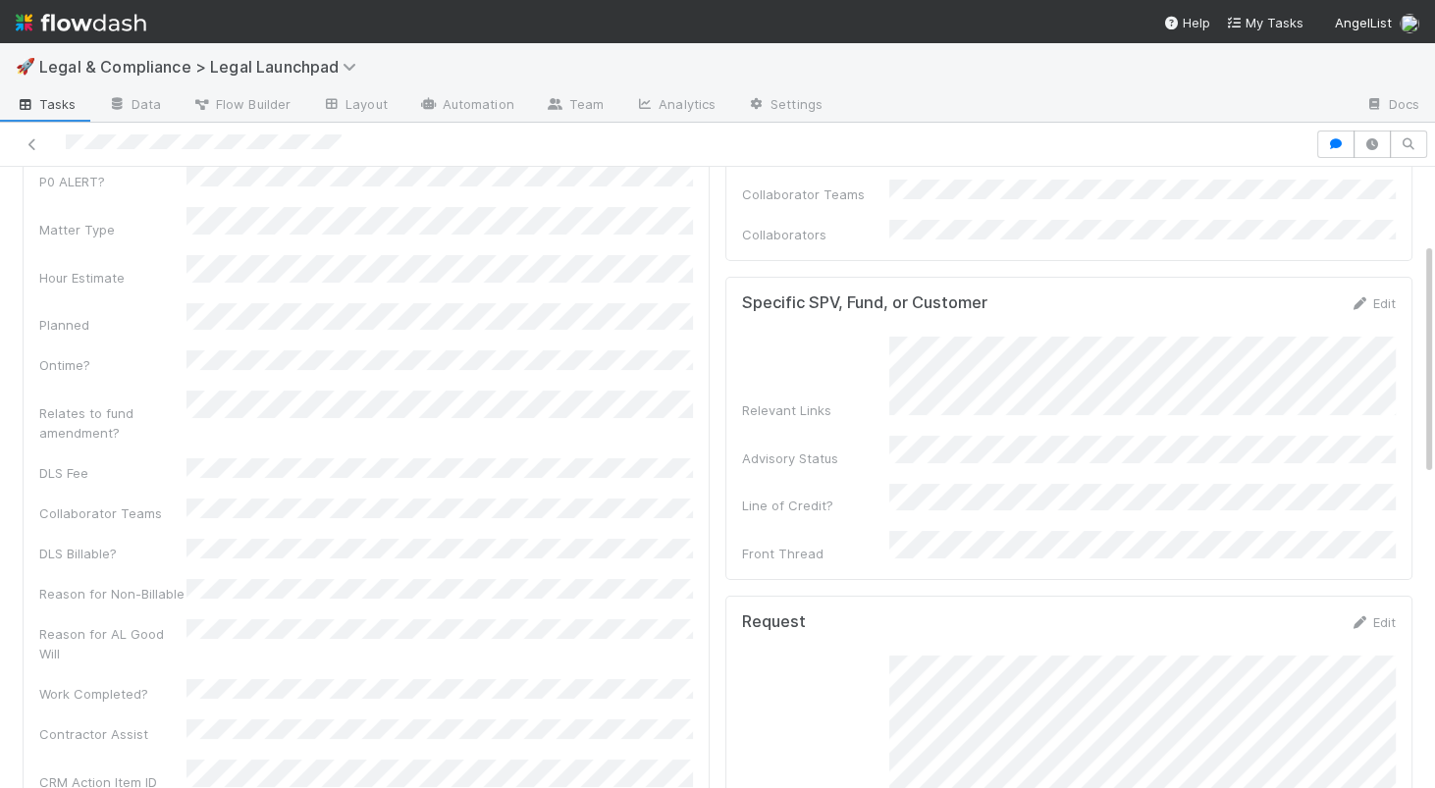
scroll to position [0, 0]
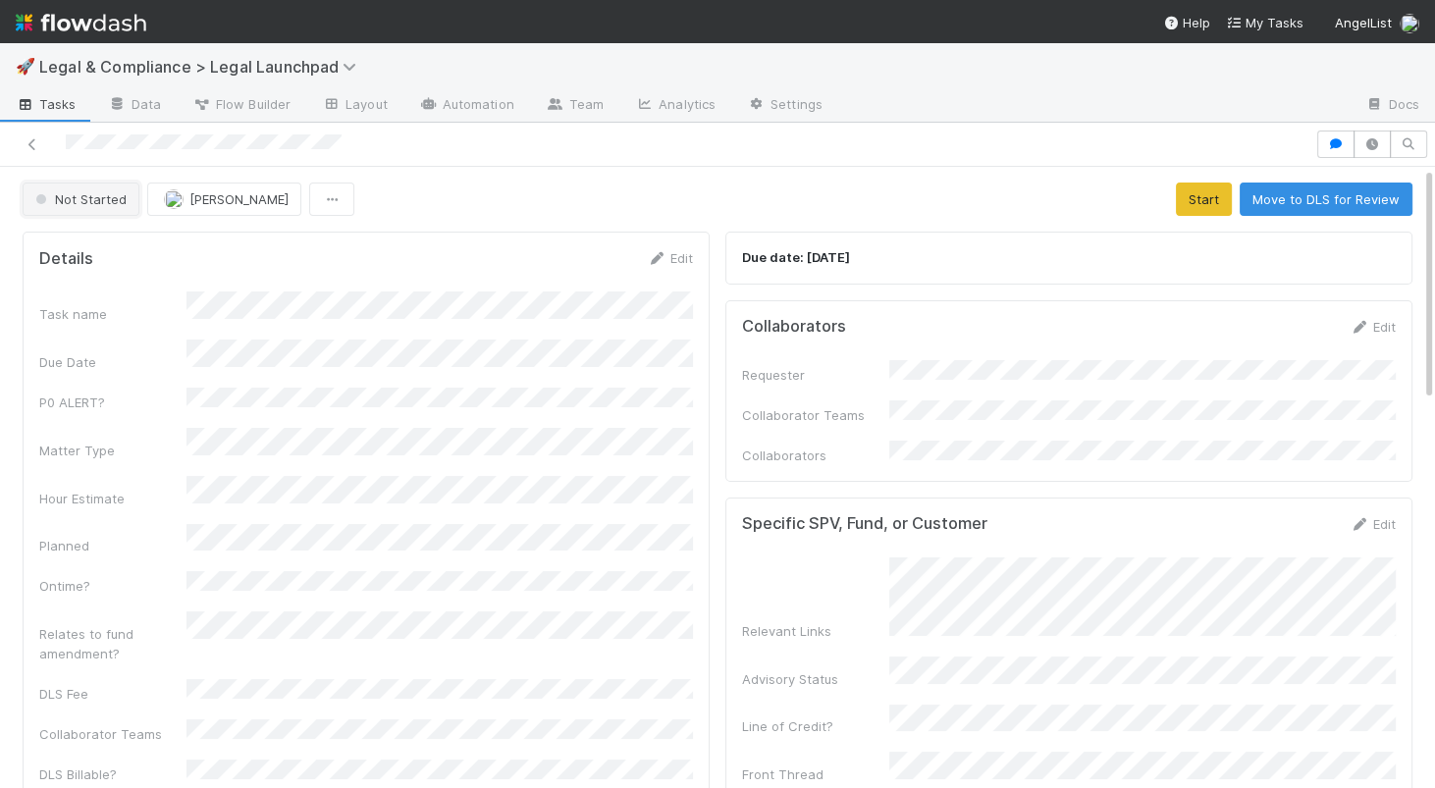
click at [101, 200] on span "Not Started" at bounding box center [78, 199] width 95 height 16
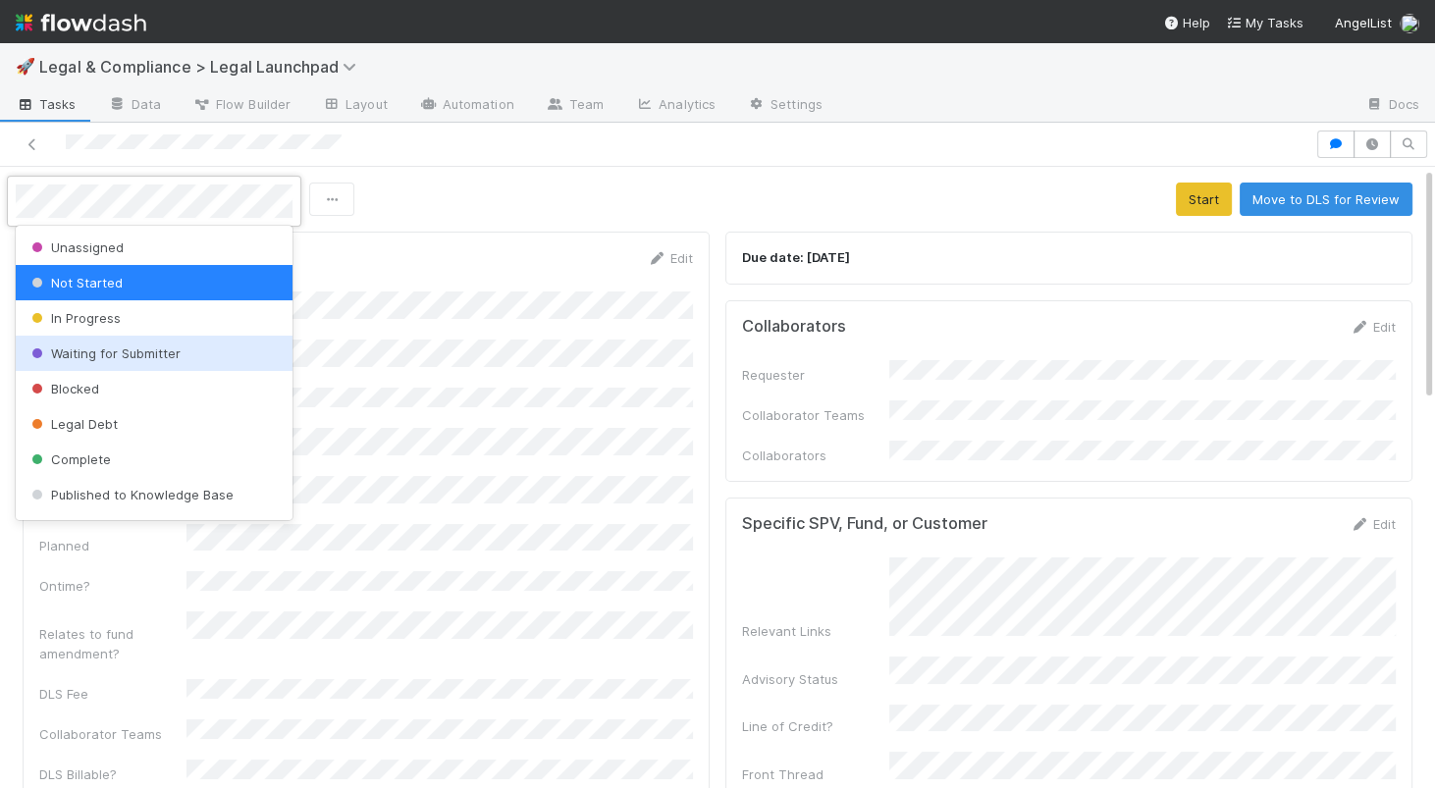
click at [104, 346] on span "Waiting for Submitter" at bounding box center [103, 353] width 153 height 16
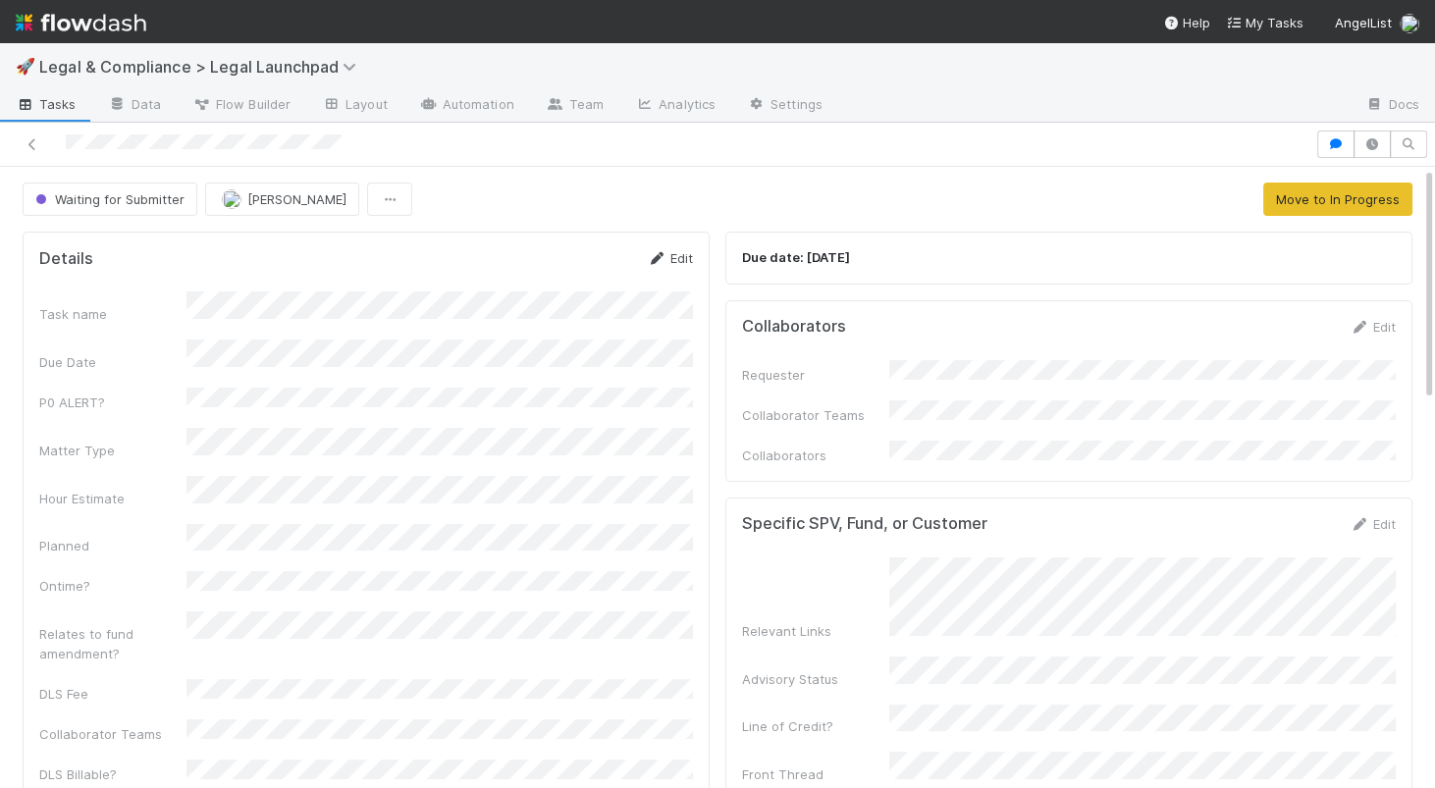
click at [680, 254] on link "Edit" at bounding box center [670, 258] width 46 height 16
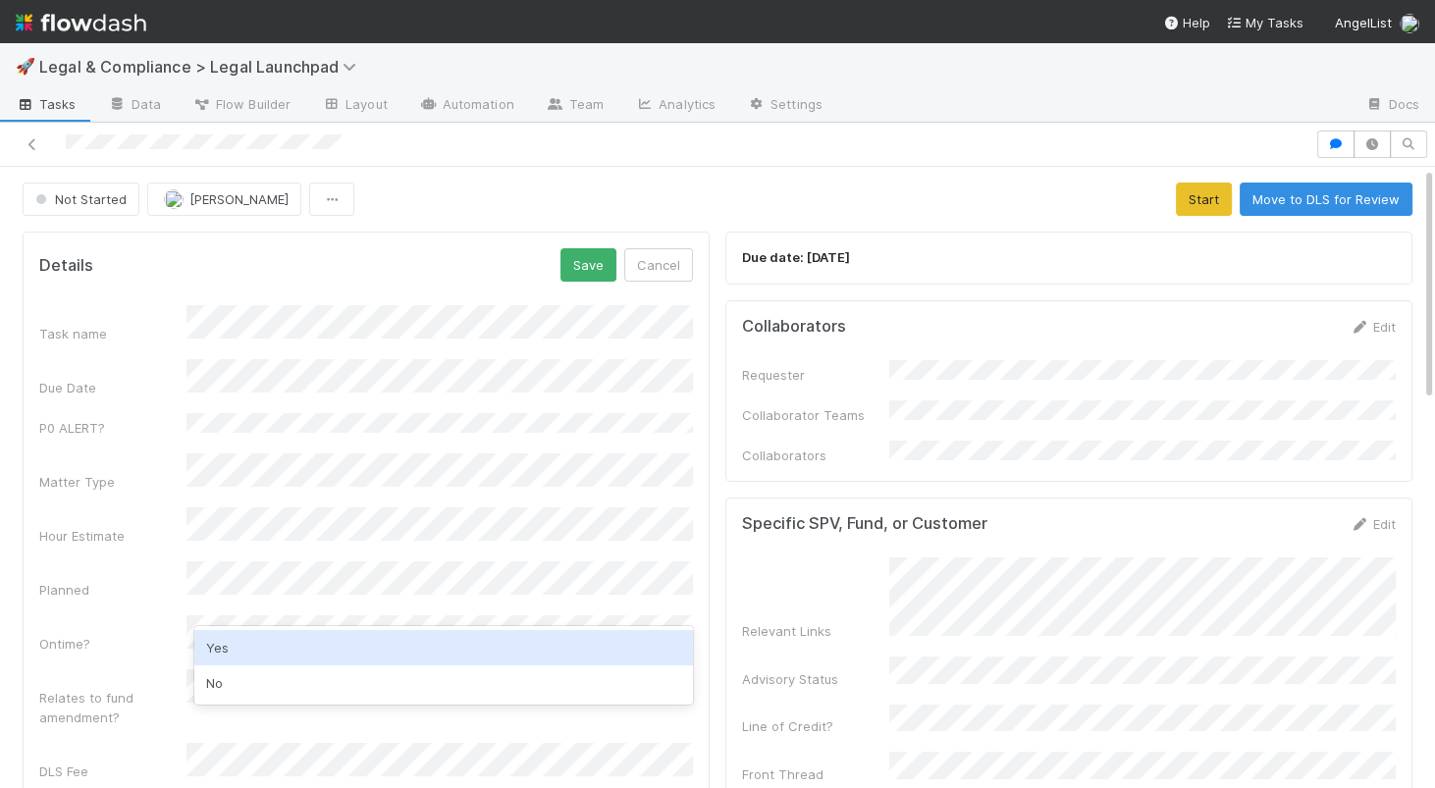
click at [238, 650] on div "Yes" at bounding box center [443, 647] width 498 height 35
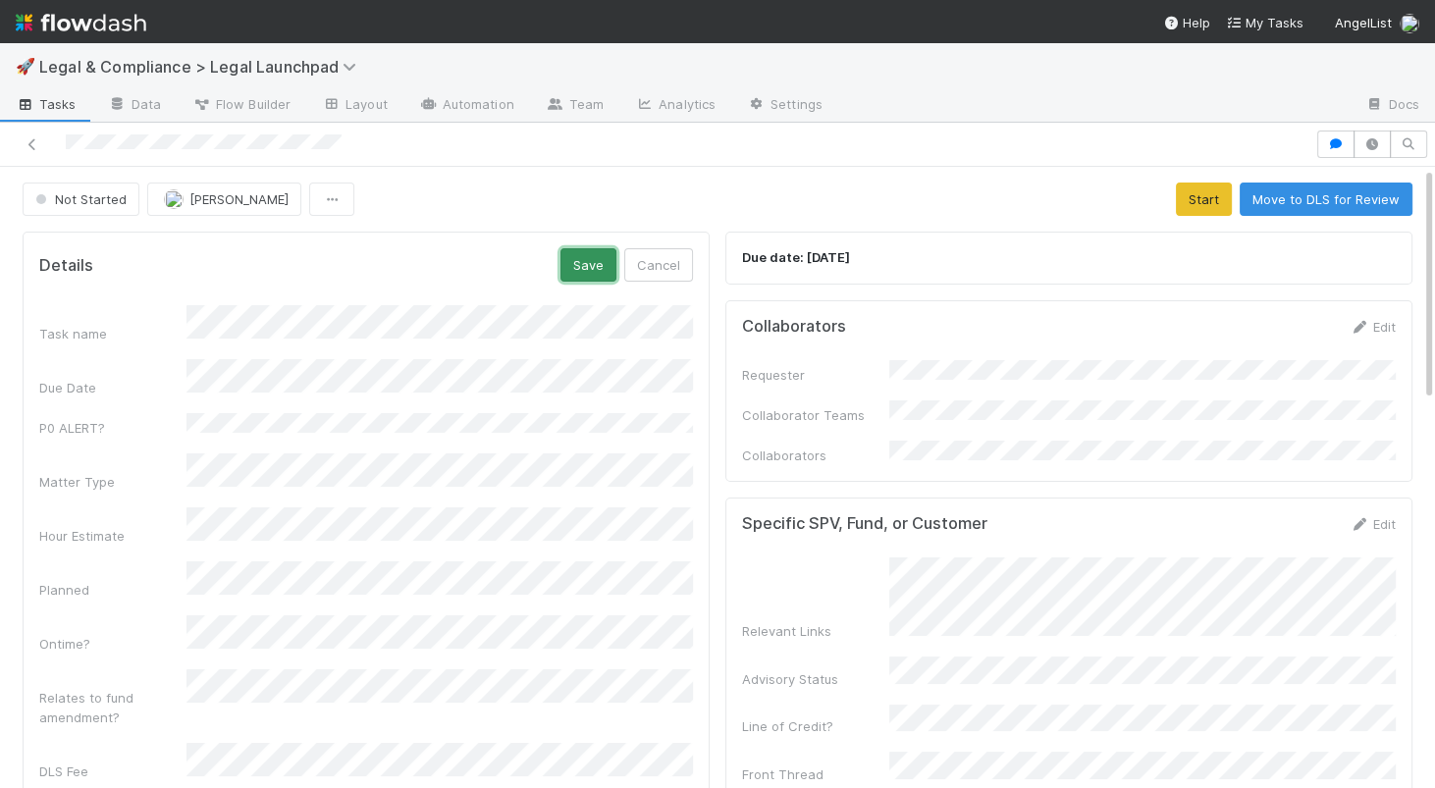
click at [600, 279] on button "Save" at bounding box center [588, 264] width 56 height 33
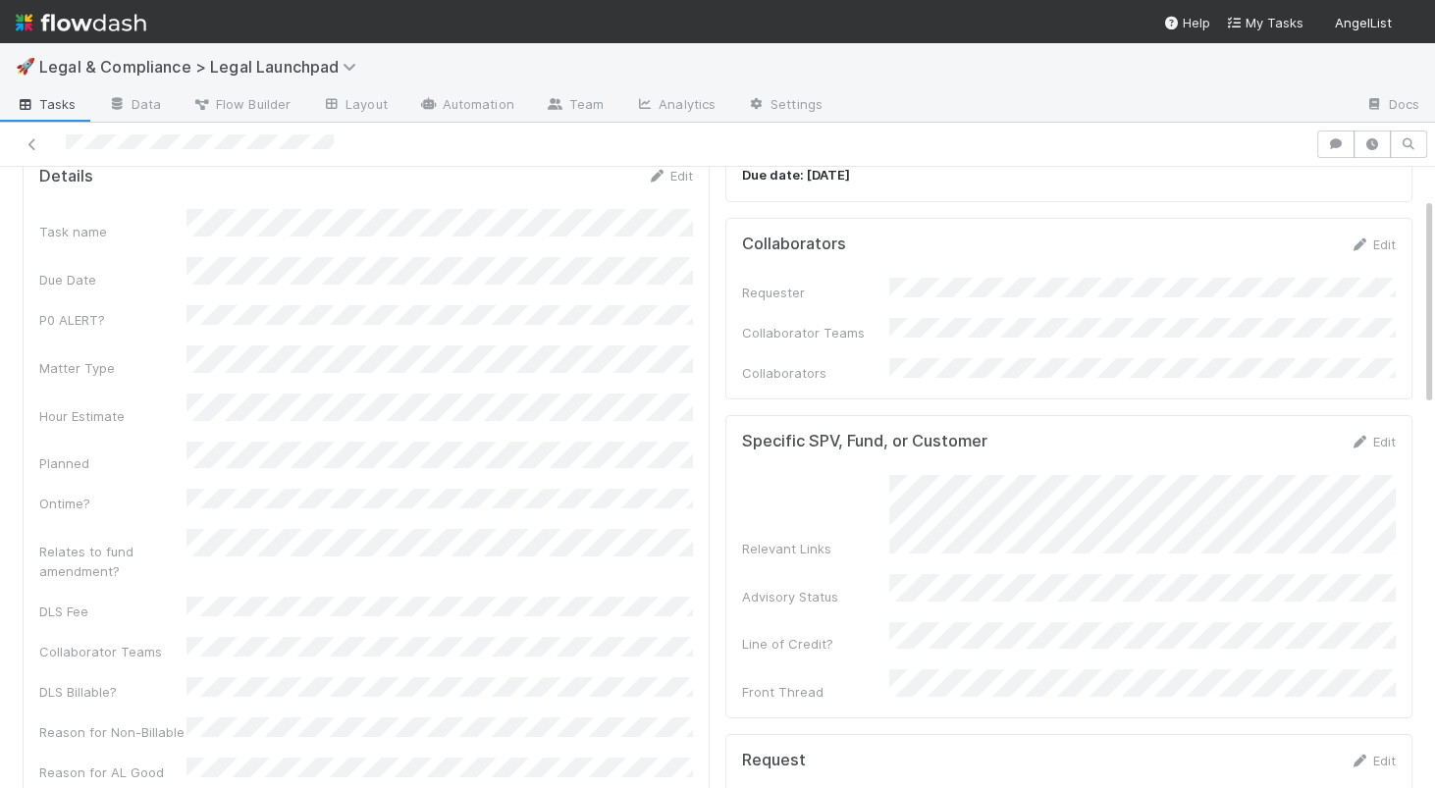
scroll to position [66, 0]
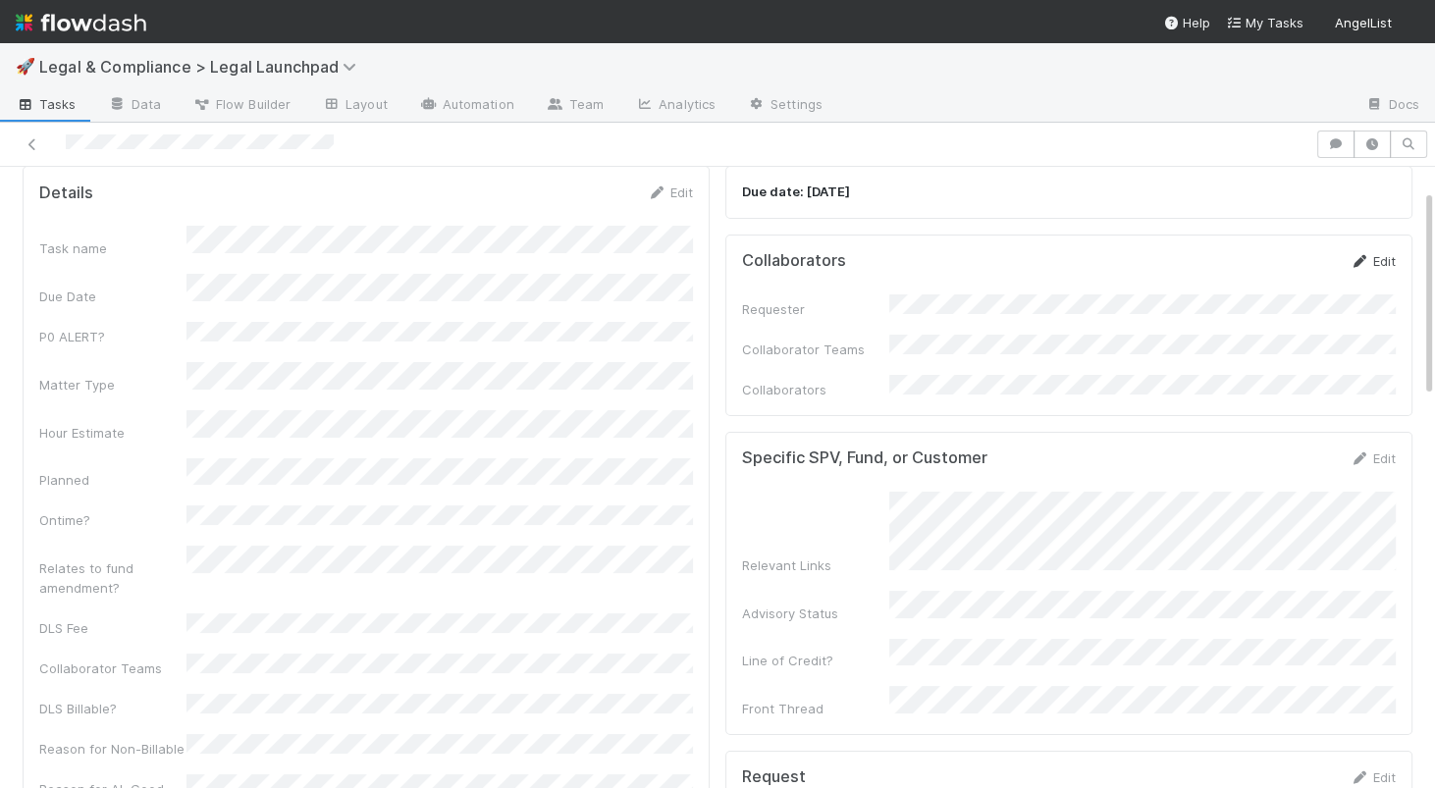
click at [1376, 265] on link "Edit" at bounding box center [1372, 261] width 46 height 16
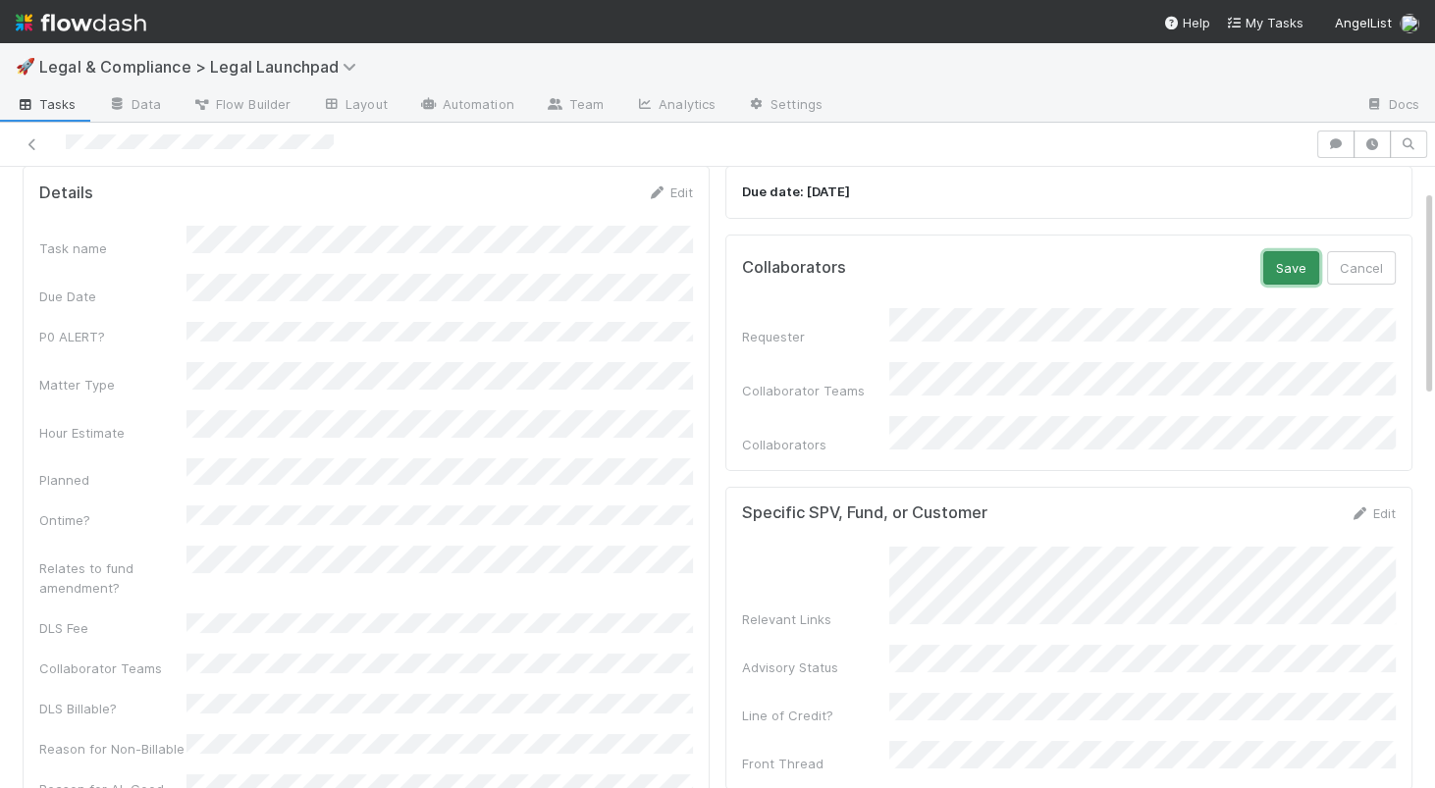
click at [1295, 275] on button "Save" at bounding box center [1291, 267] width 56 height 33
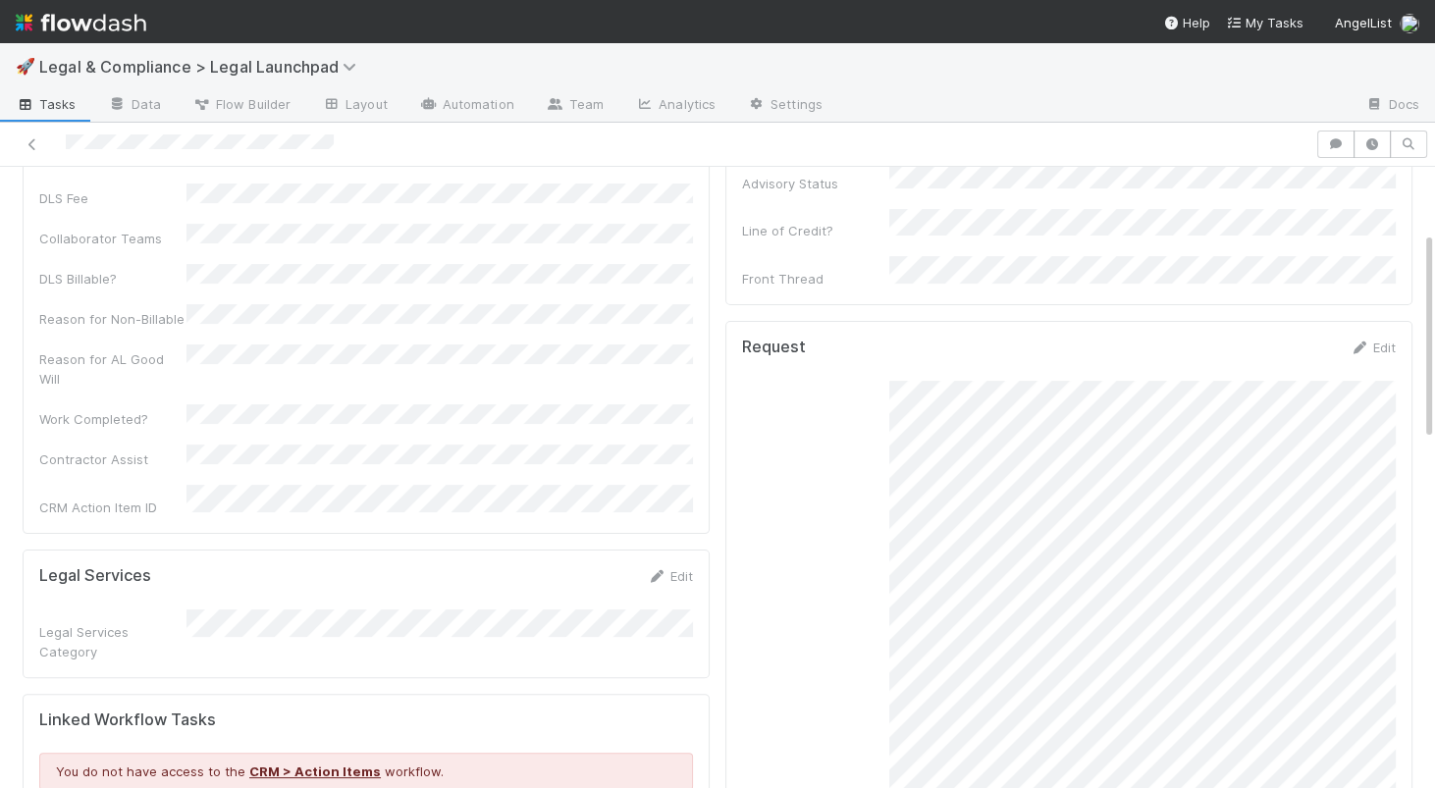
scroll to position [0, 0]
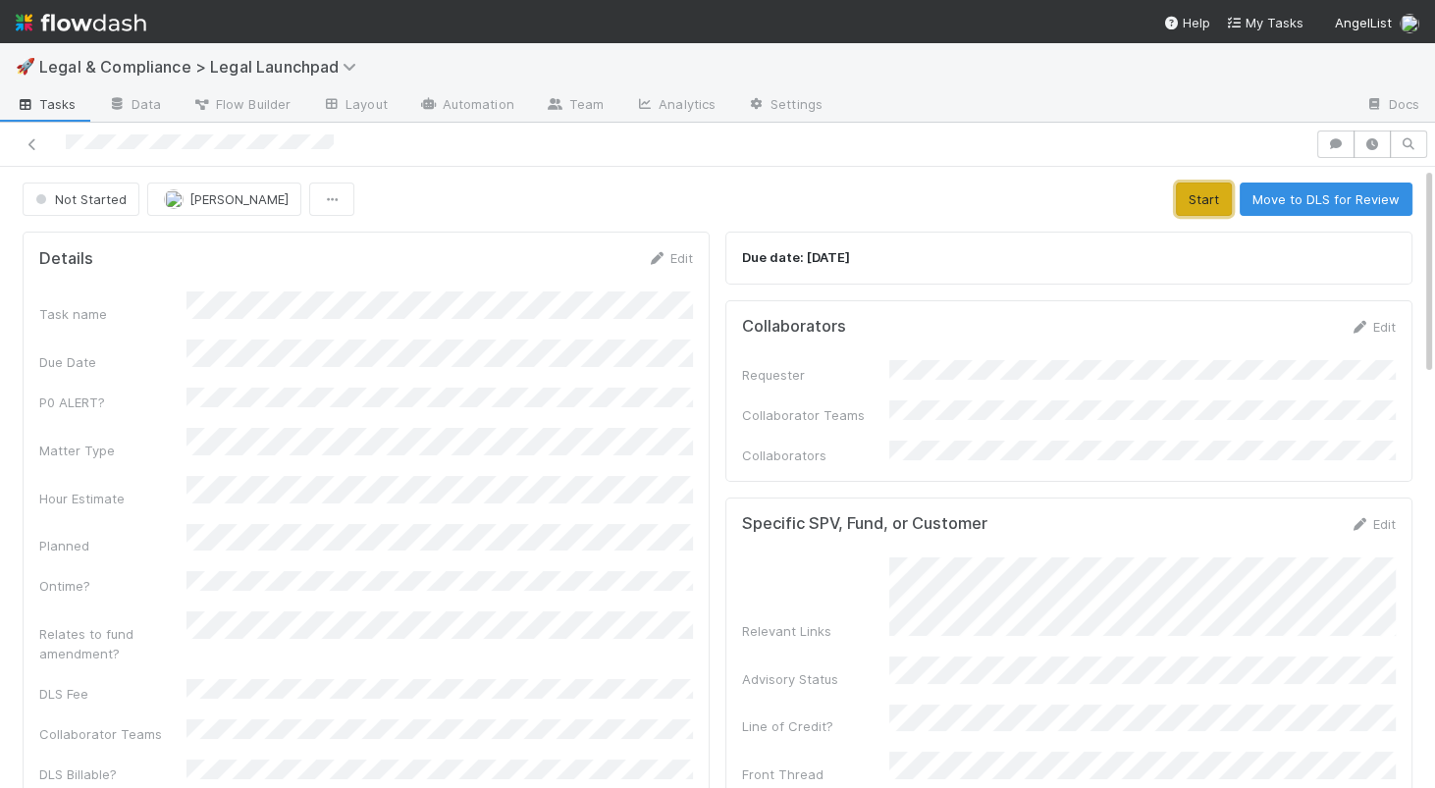
click at [1217, 193] on button "Start" at bounding box center [1203, 199] width 56 height 33
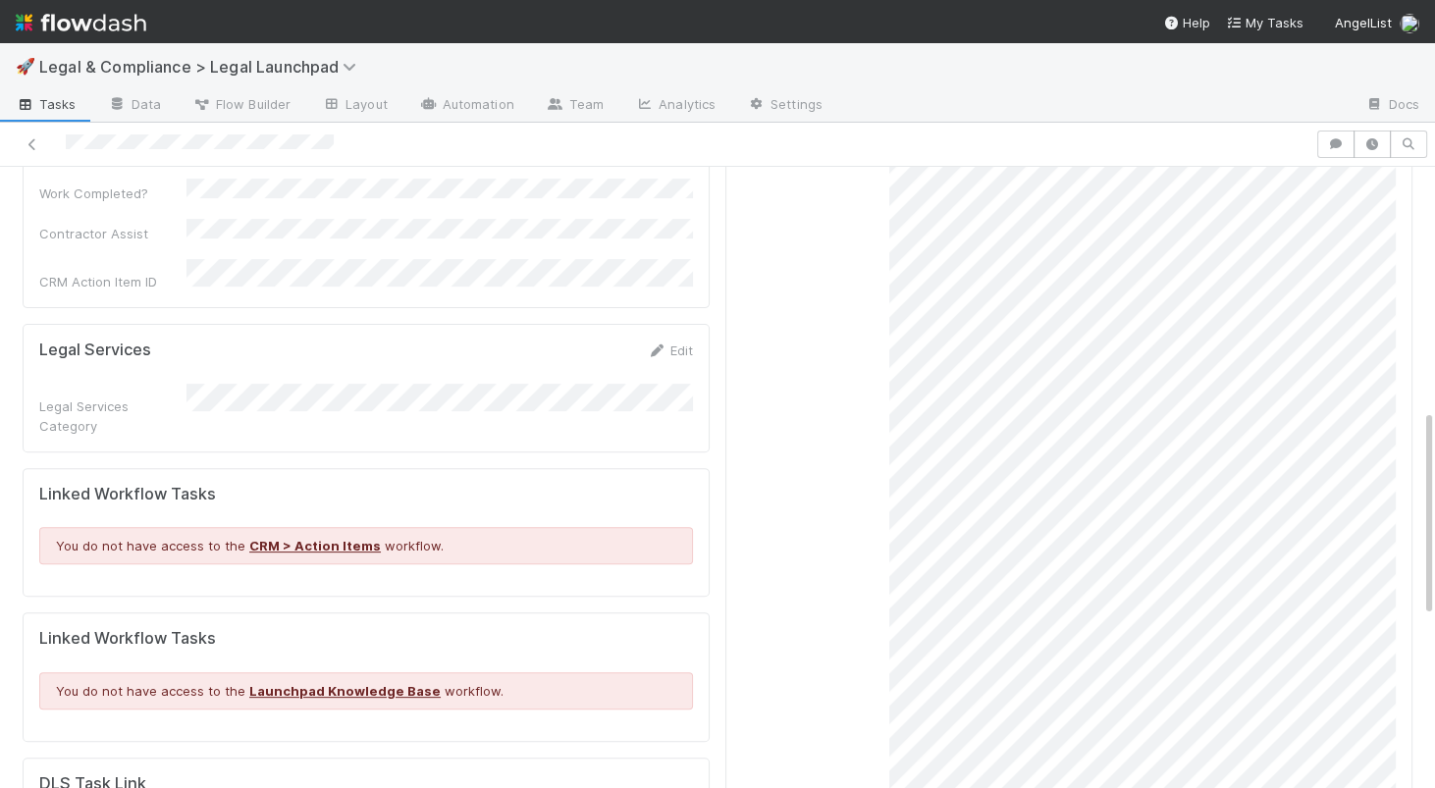
scroll to position [727, 0]
